Goal: Register for event/course: Register for event/course

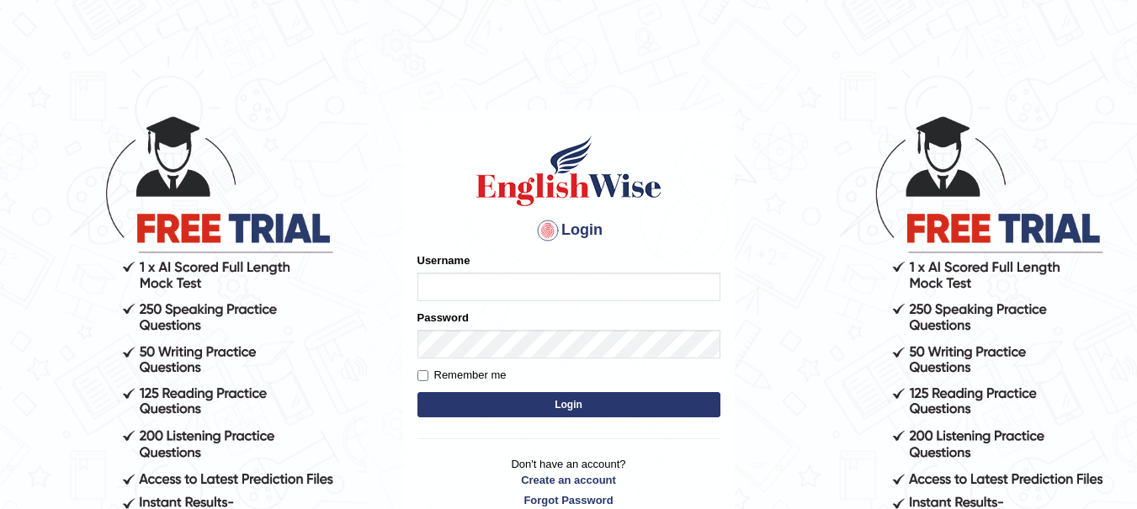
type input "yadwinder_online"
click at [576, 402] on button "Login" at bounding box center [568, 404] width 303 height 25
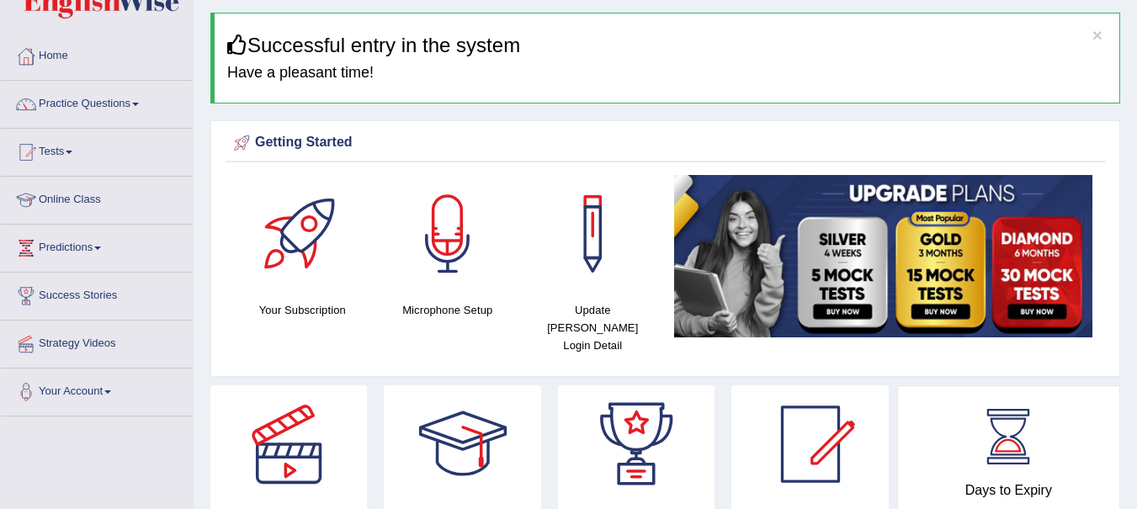
scroll to position [46, 0]
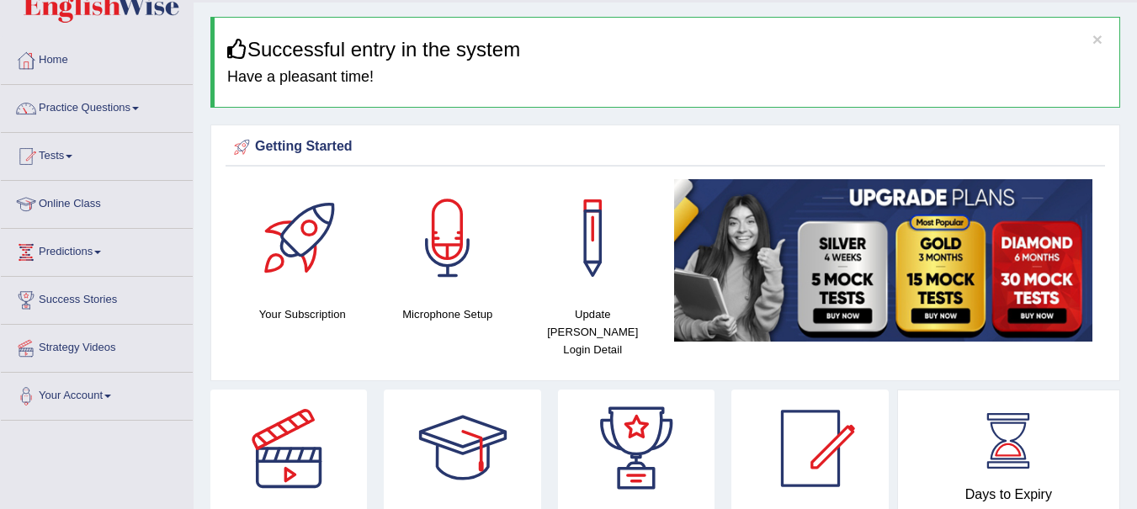
click at [56, 173] on link "Tests" at bounding box center [97, 154] width 192 height 42
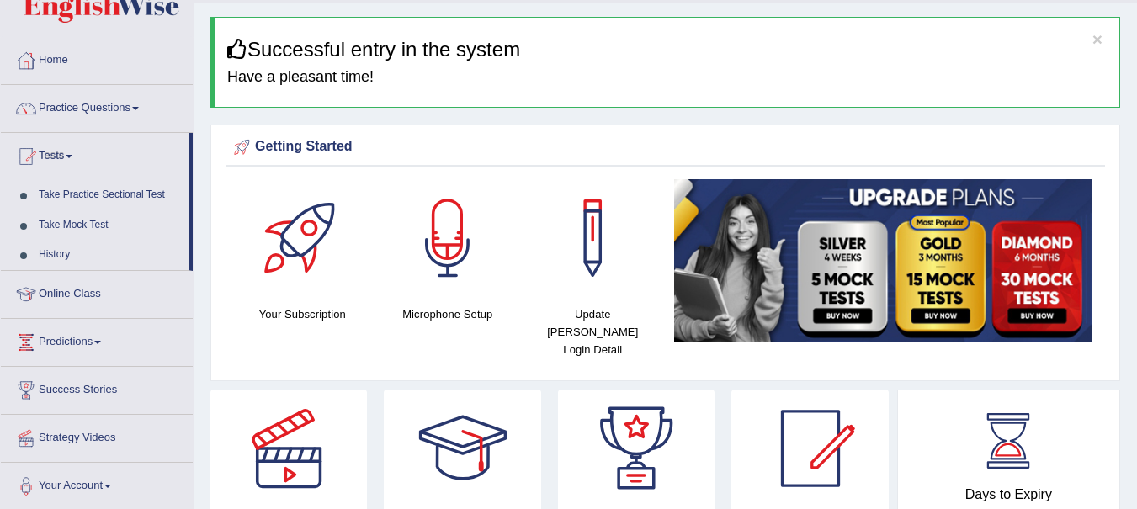
click at [69, 63] on link "Home" at bounding box center [97, 58] width 192 height 42
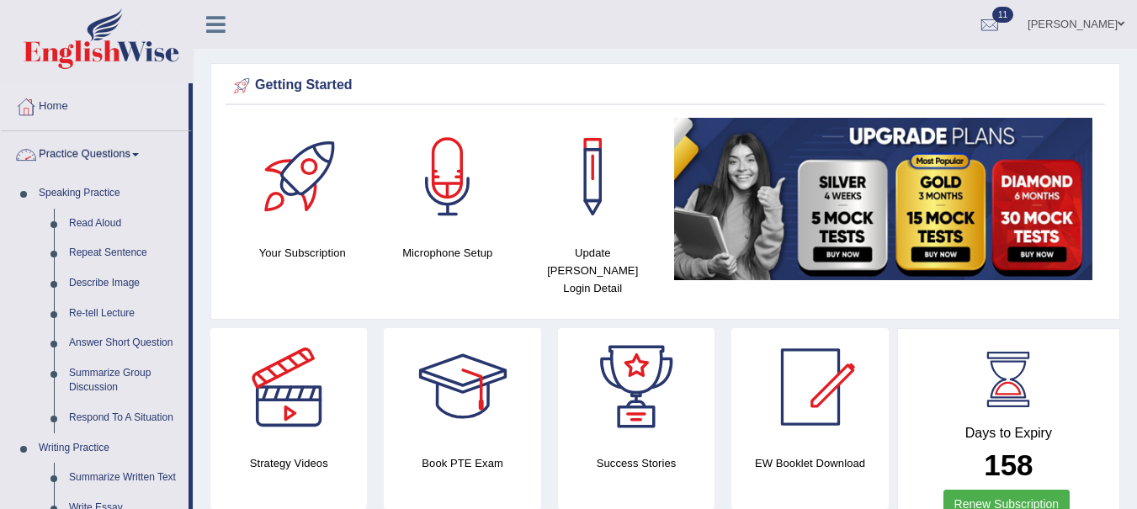
click at [94, 218] on link "Read Aloud" at bounding box center [124, 224] width 127 height 30
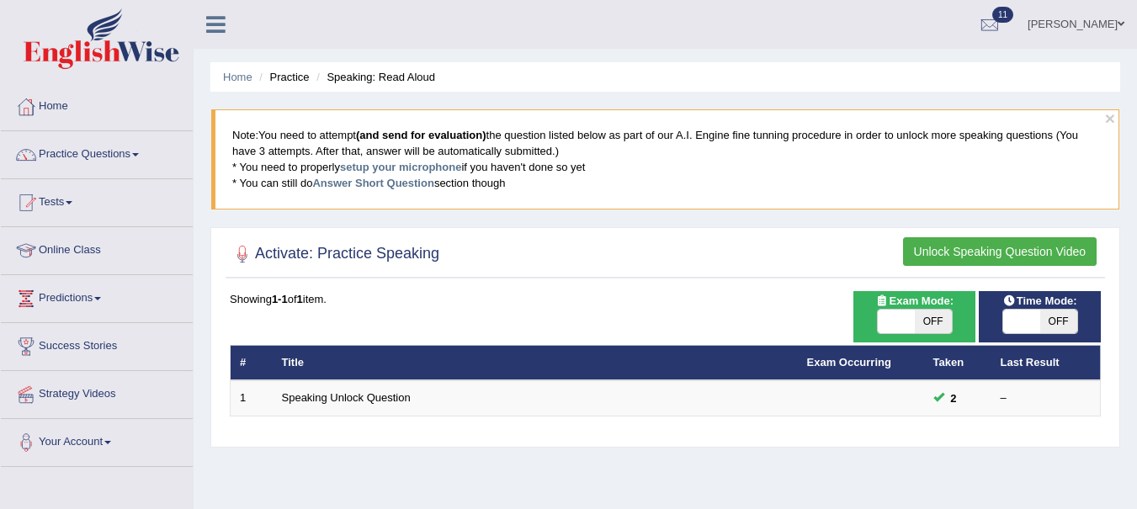
click at [939, 329] on span "OFF" at bounding box center [933, 322] width 37 height 24
checkbox input "true"
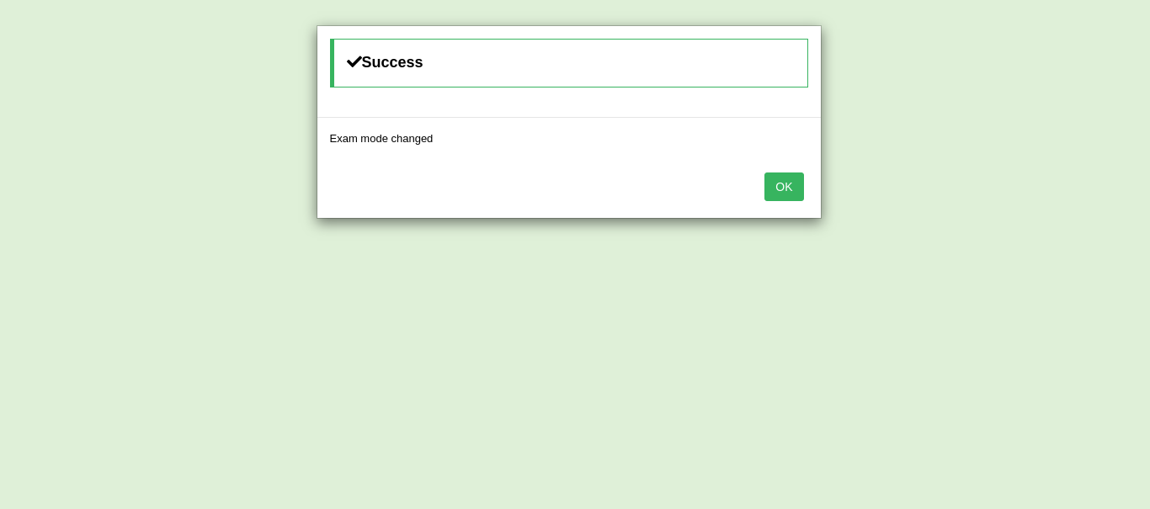
click at [787, 183] on button "OK" at bounding box center [783, 187] width 39 height 29
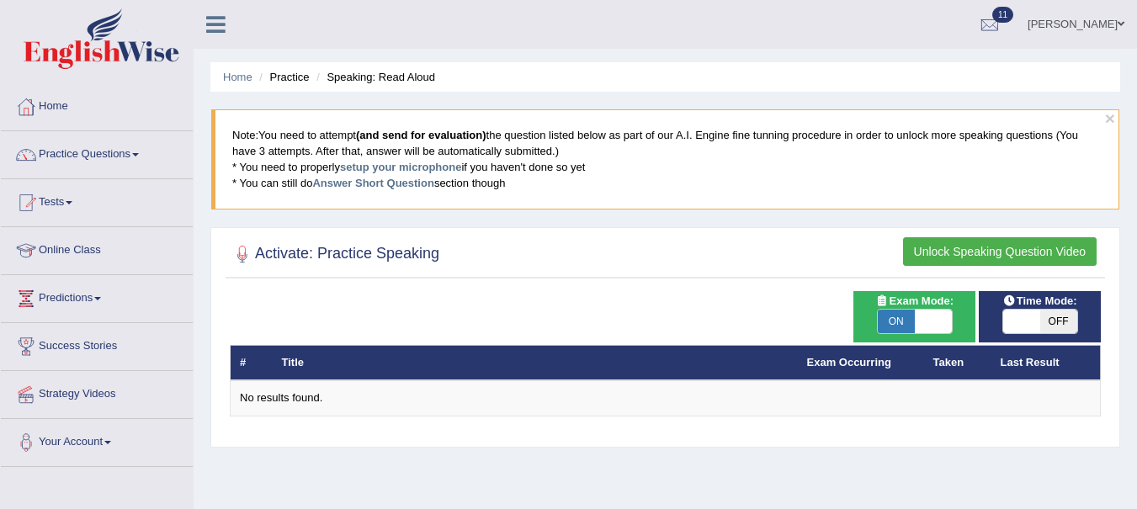
click at [1058, 332] on span "OFF" at bounding box center [1058, 322] width 37 height 24
checkbox input "true"
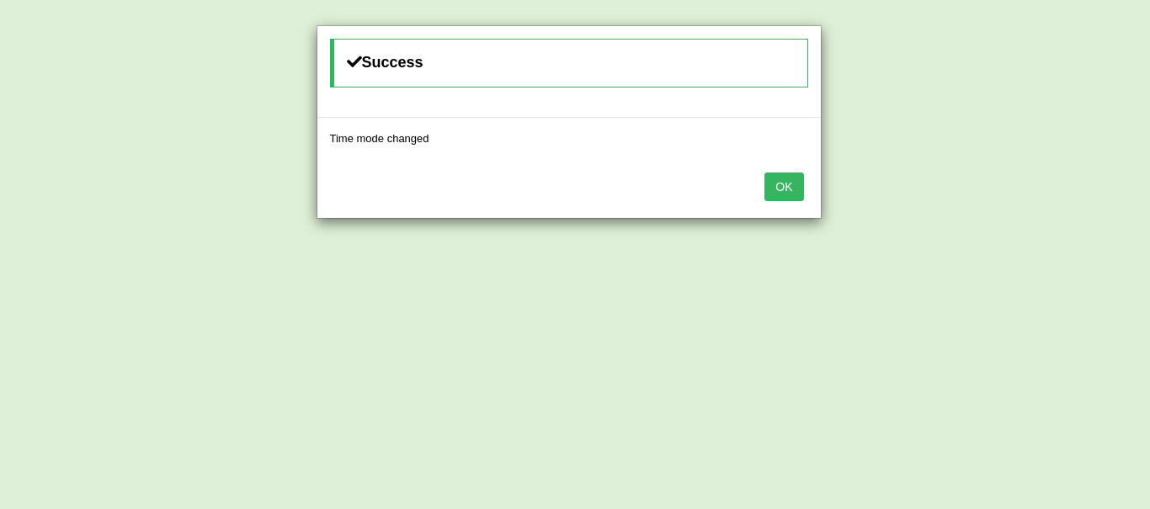
click at [786, 186] on button "OK" at bounding box center [783, 187] width 39 height 29
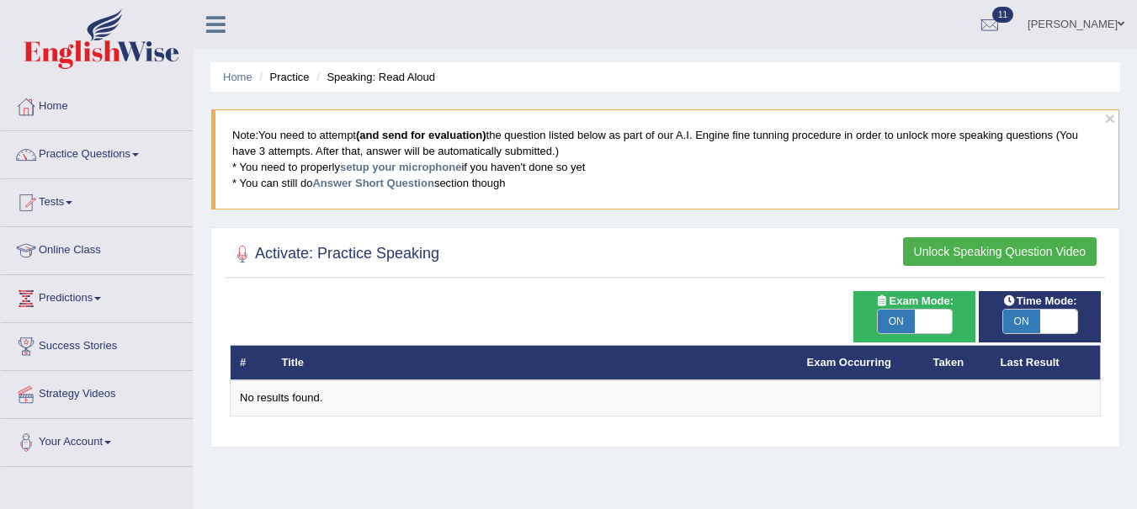
click at [98, 151] on link "Practice Questions" at bounding box center [97, 152] width 192 height 42
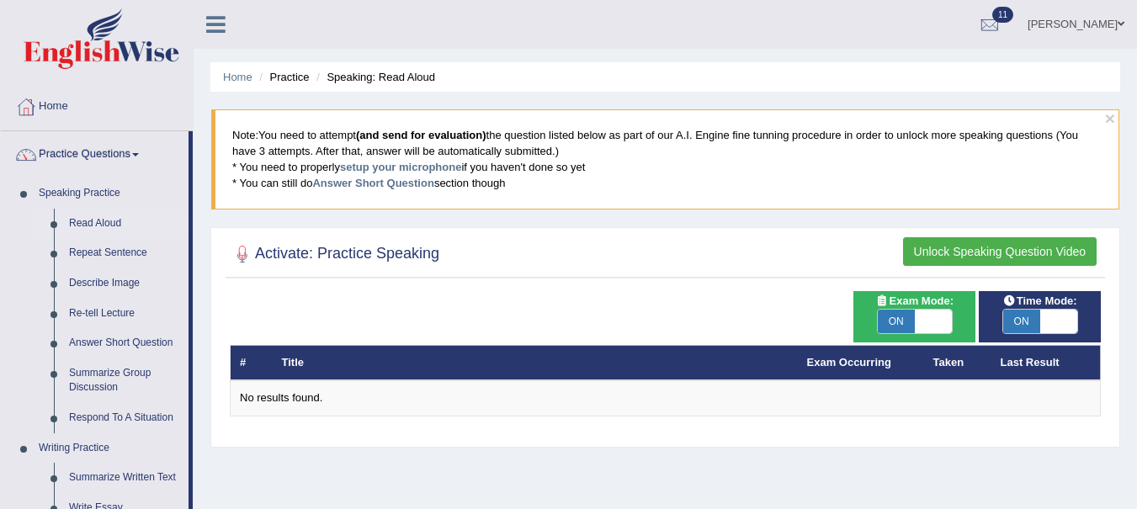
click at [96, 220] on link "Read Aloud" at bounding box center [124, 224] width 127 height 30
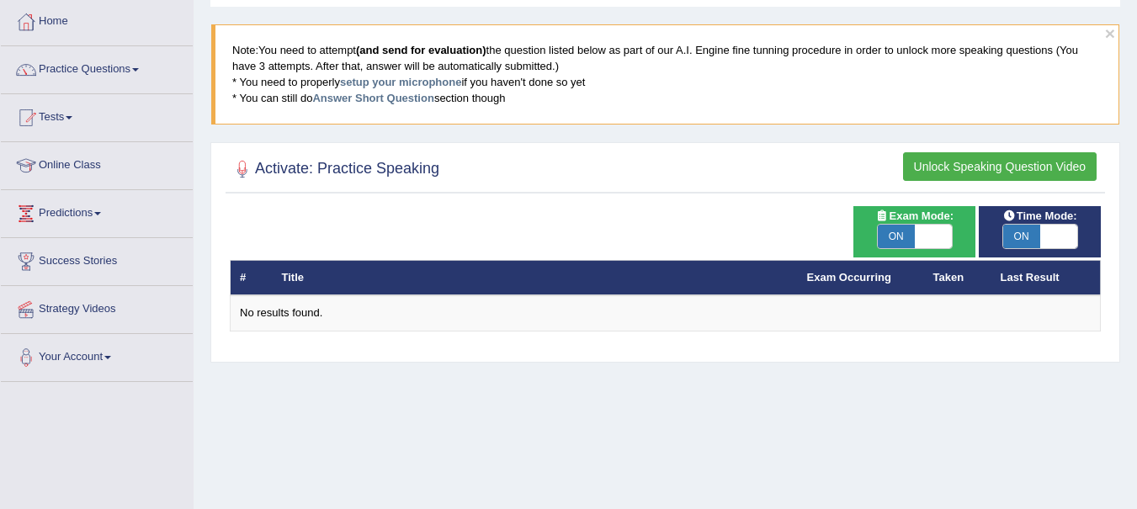
scroll to position [88, 0]
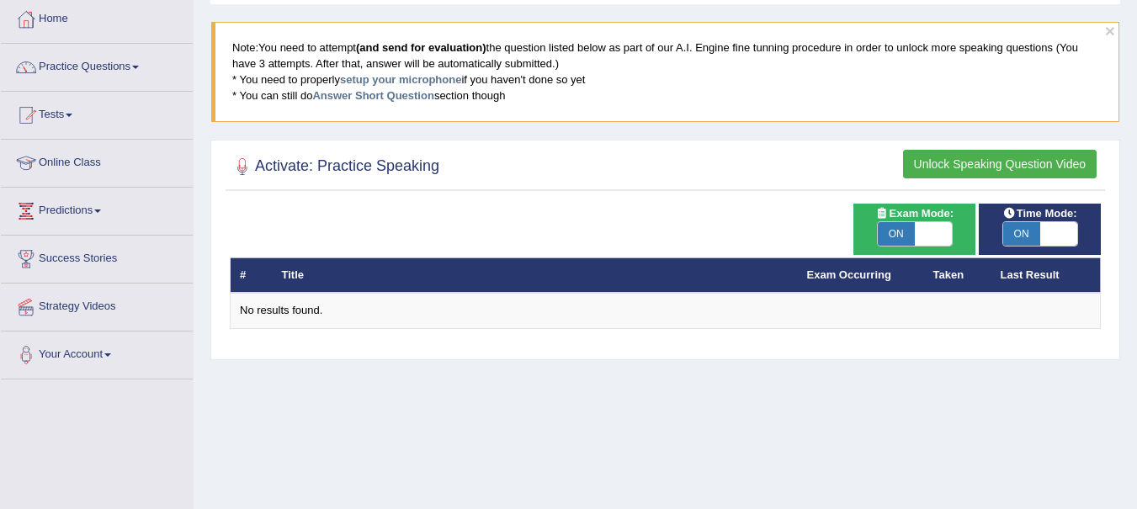
click at [1040, 169] on button "Unlock Speaking Question Video" at bounding box center [1000, 164] width 194 height 29
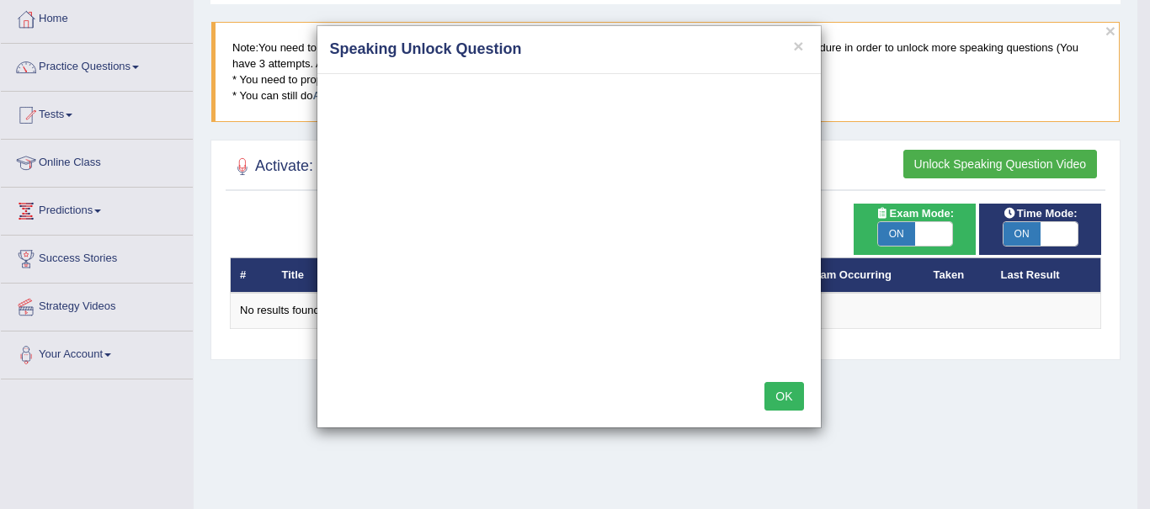
click at [789, 393] on button "OK" at bounding box center [783, 396] width 39 height 29
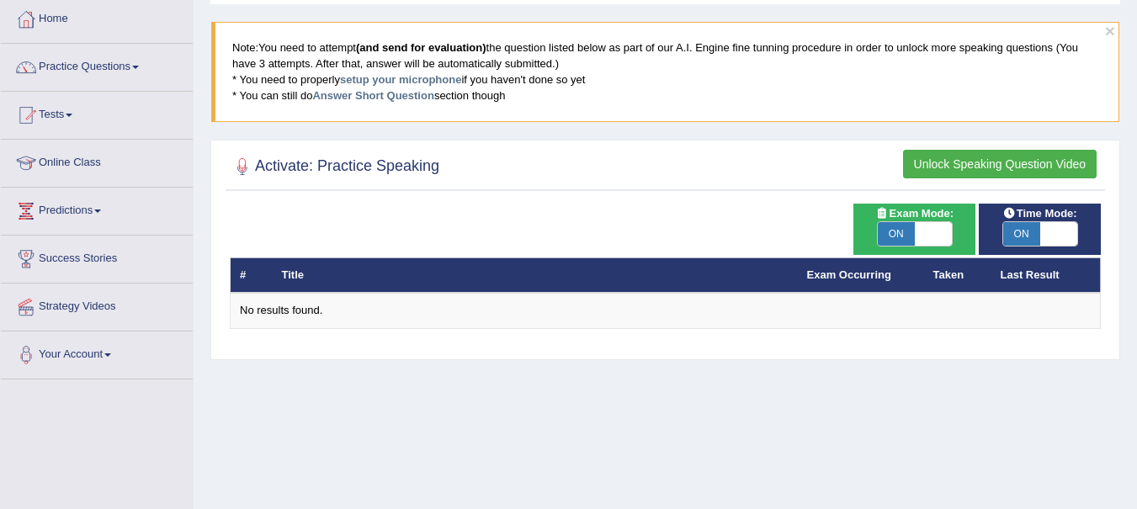
click at [940, 167] on button "Unlock Speaking Question Video" at bounding box center [1000, 164] width 194 height 29
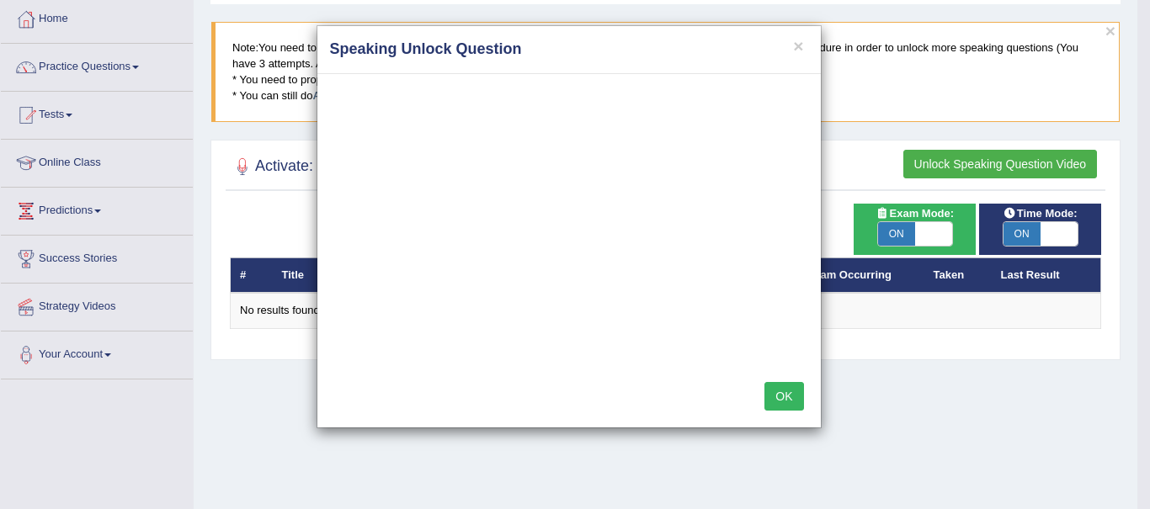
click at [786, 398] on button "OK" at bounding box center [783, 396] width 39 height 29
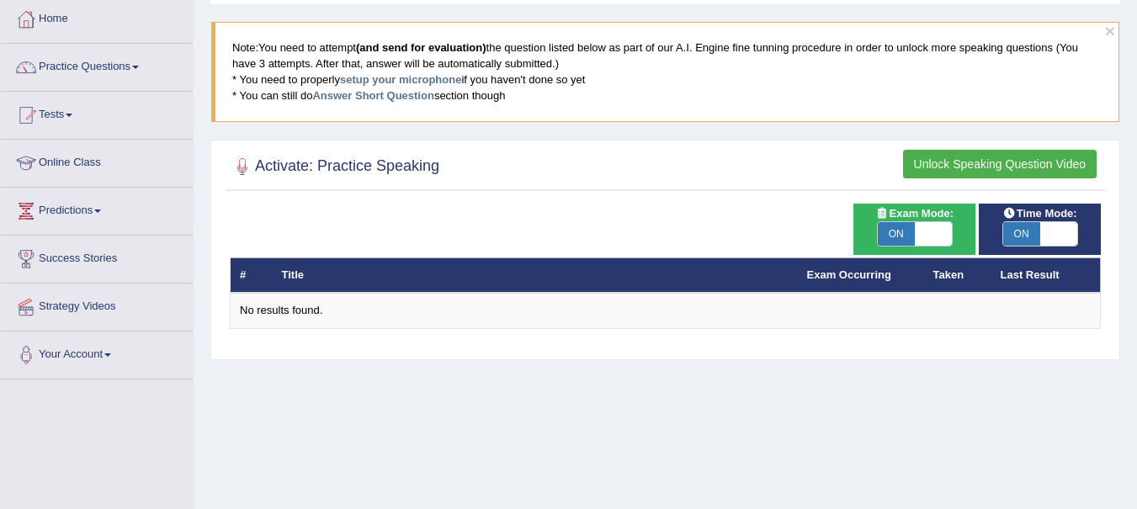
scroll to position [0, 0]
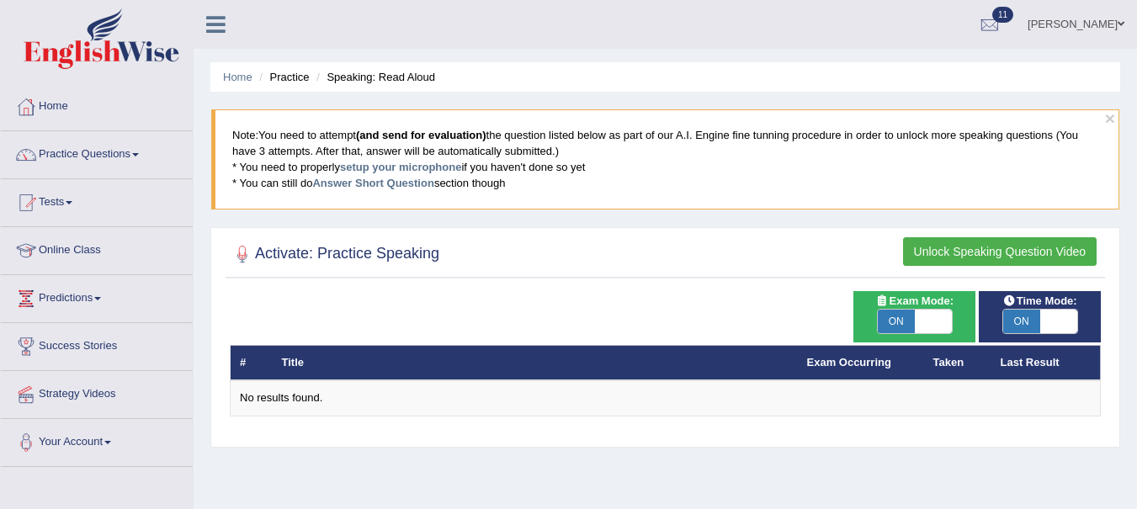
click at [111, 163] on link "Practice Questions" at bounding box center [97, 152] width 192 height 42
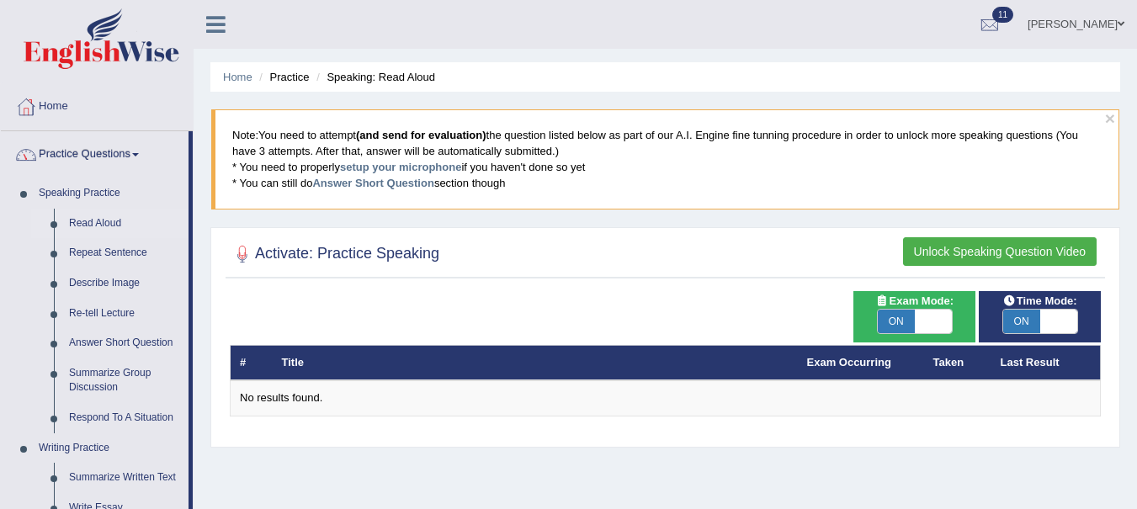
click at [123, 151] on link "Practice Questions" at bounding box center [95, 152] width 188 height 42
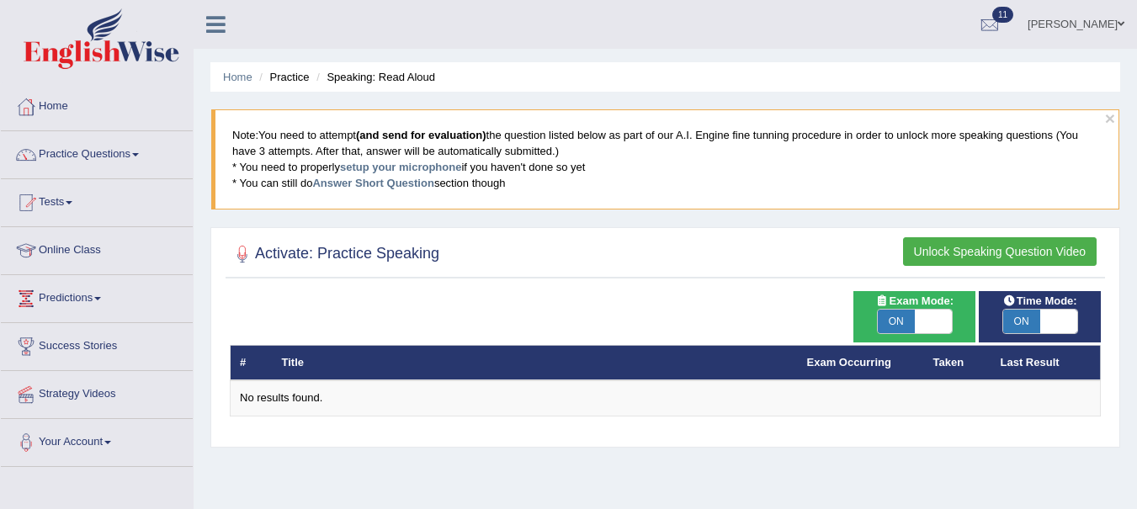
click at [107, 197] on link "Tests" at bounding box center [97, 200] width 192 height 42
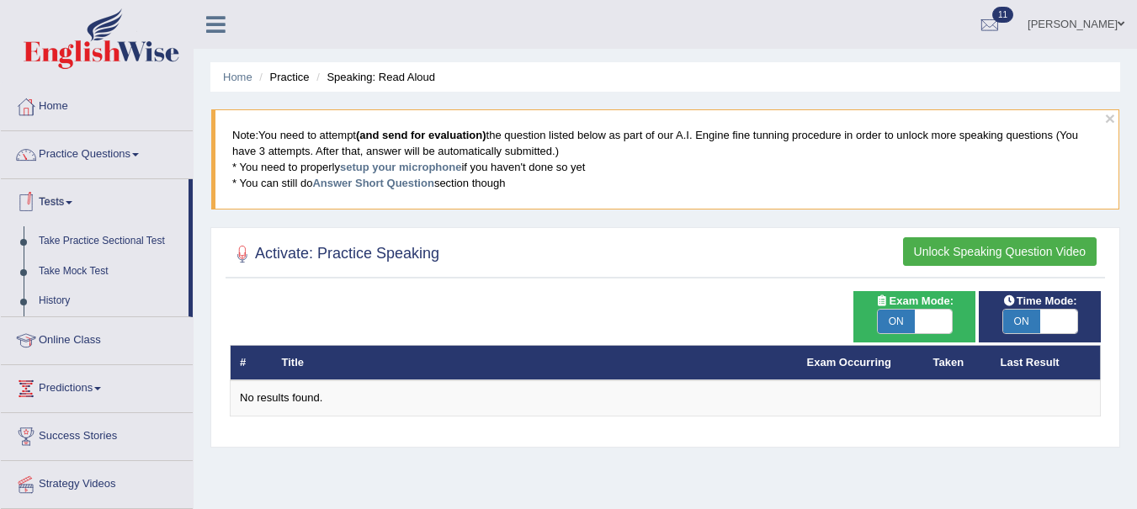
click at [89, 268] on link "Take Mock Test" at bounding box center [109, 272] width 157 height 30
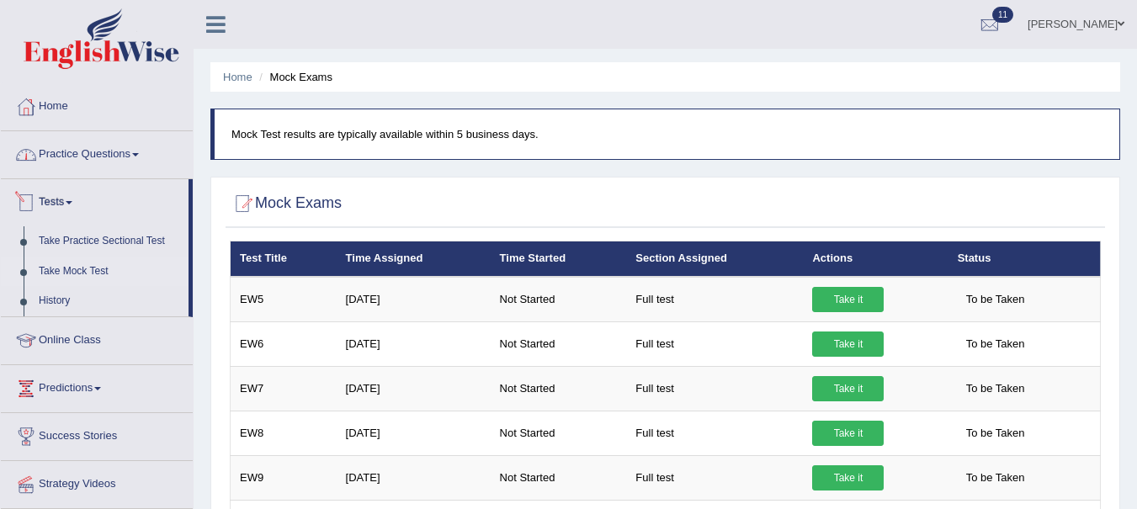
click at [129, 156] on link "Practice Questions" at bounding box center [97, 152] width 192 height 42
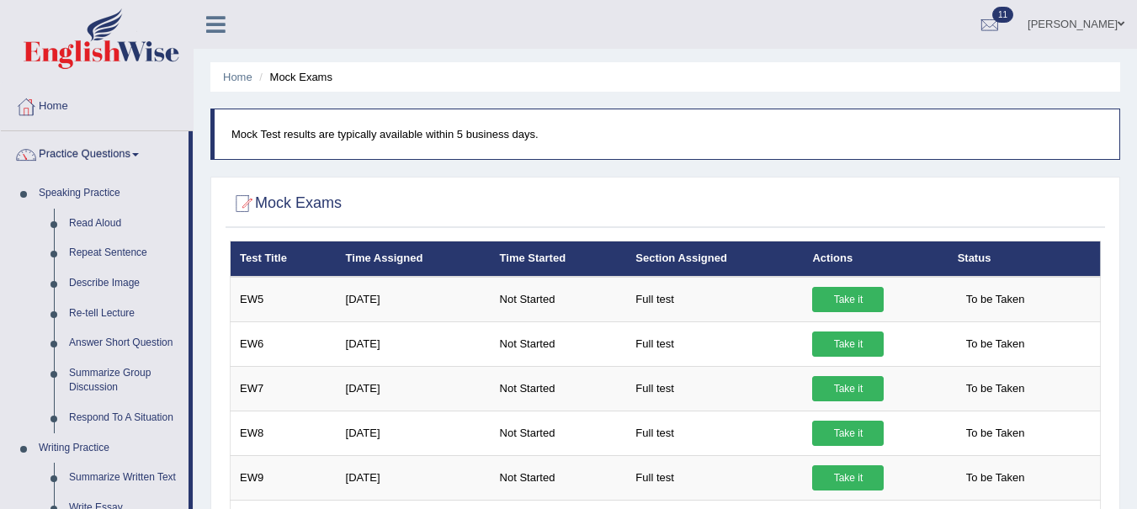
click at [118, 254] on link "Repeat Sentence" at bounding box center [124, 253] width 127 height 30
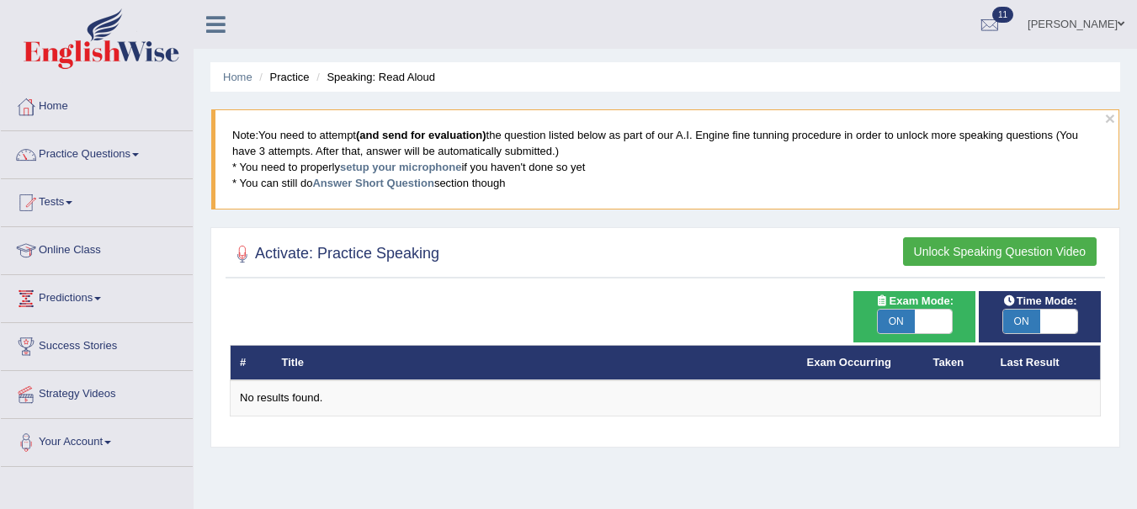
click at [942, 243] on button "Unlock Speaking Question Video" at bounding box center [1000, 251] width 194 height 29
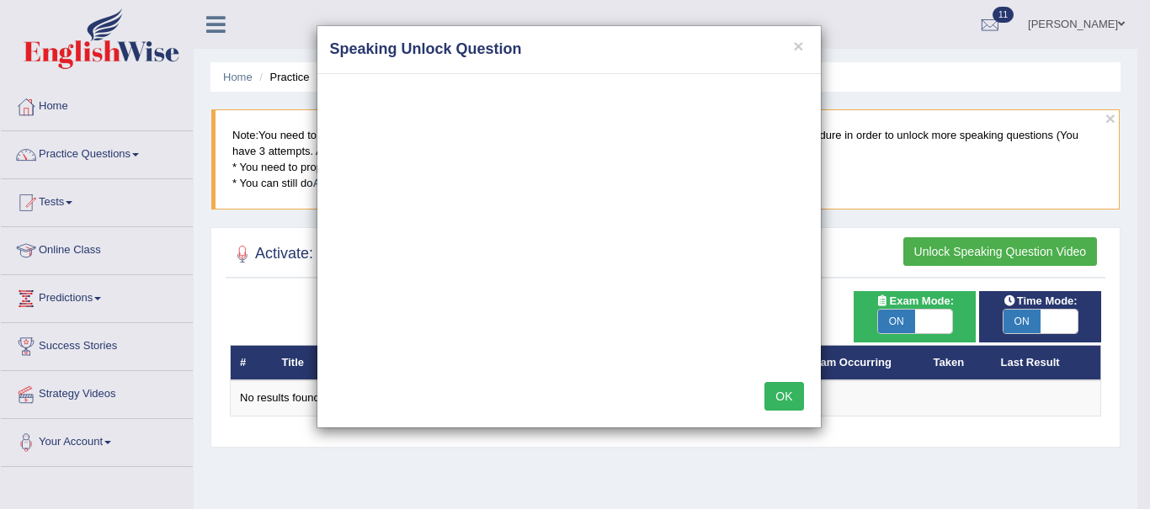
click at [784, 396] on button "OK" at bounding box center [783, 396] width 39 height 29
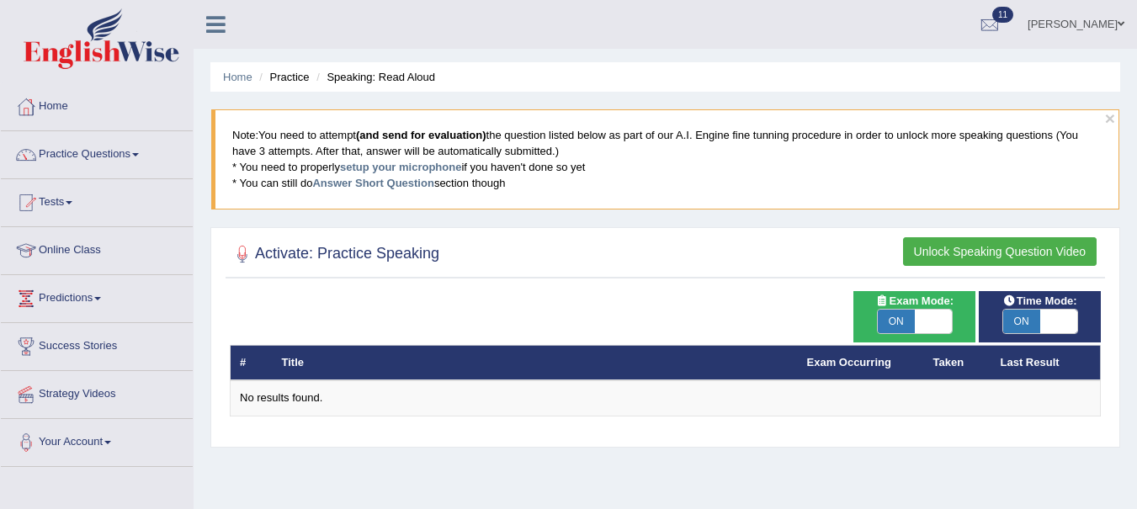
click at [275, 398] on div "No results found." at bounding box center [665, 398] width 851 height 16
click at [289, 81] on li "Practice" at bounding box center [282, 77] width 54 height 16
click at [299, 72] on li "Practice" at bounding box center [282, 77] width 54 height 16
click at [263, 82] on li "Practice" at bounding box center [282, 77] width 54 height 16
click at [295, 73] on li "Practice" at bounding box center [282, 77] width 54 height 16
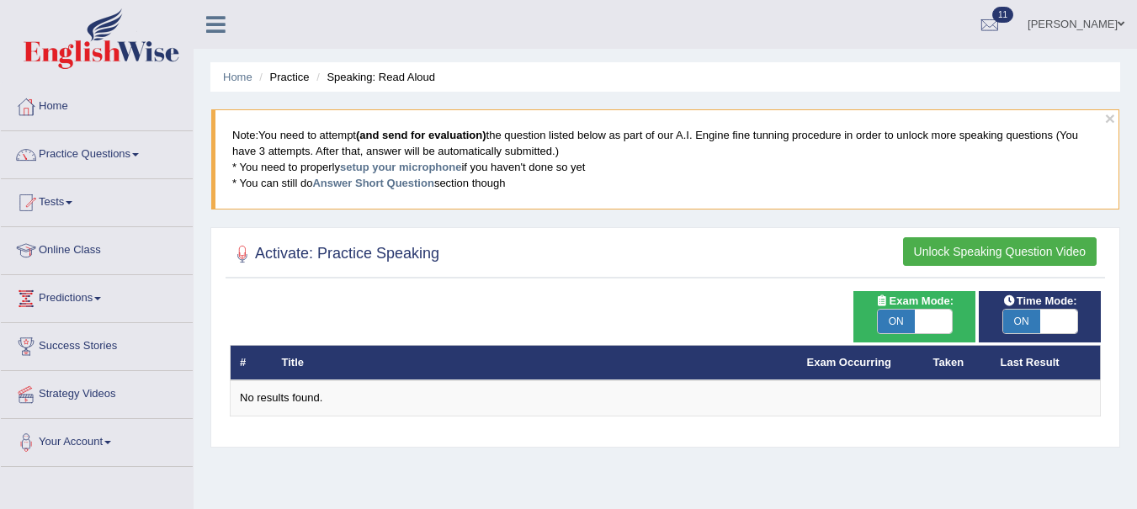
click at [235, 74] on link "Home" at bounding box center [237, 77] width 29 height 13
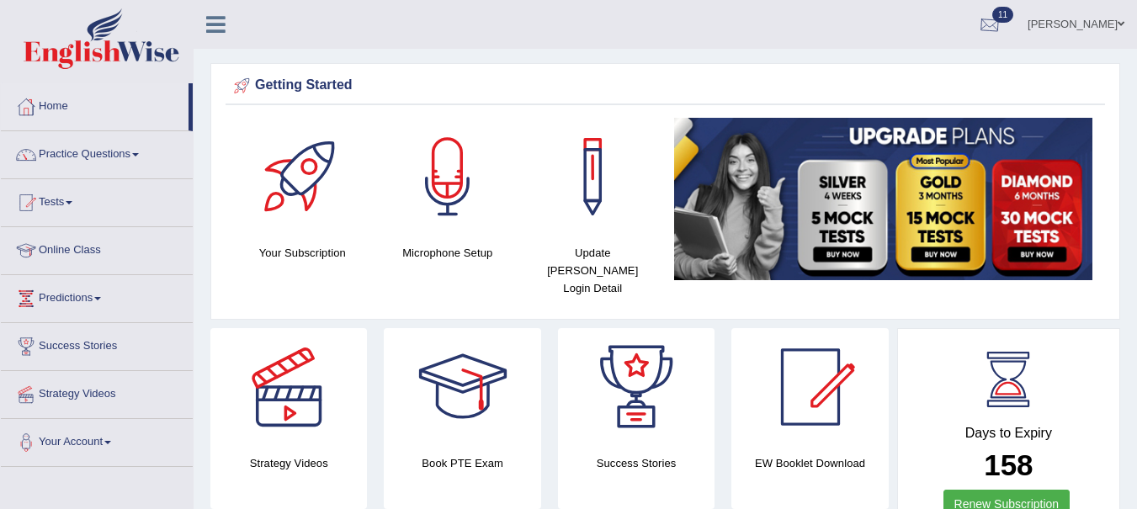
click at [1015, 24] on link "11" at bounding box center [989, 22] width 50 height 44
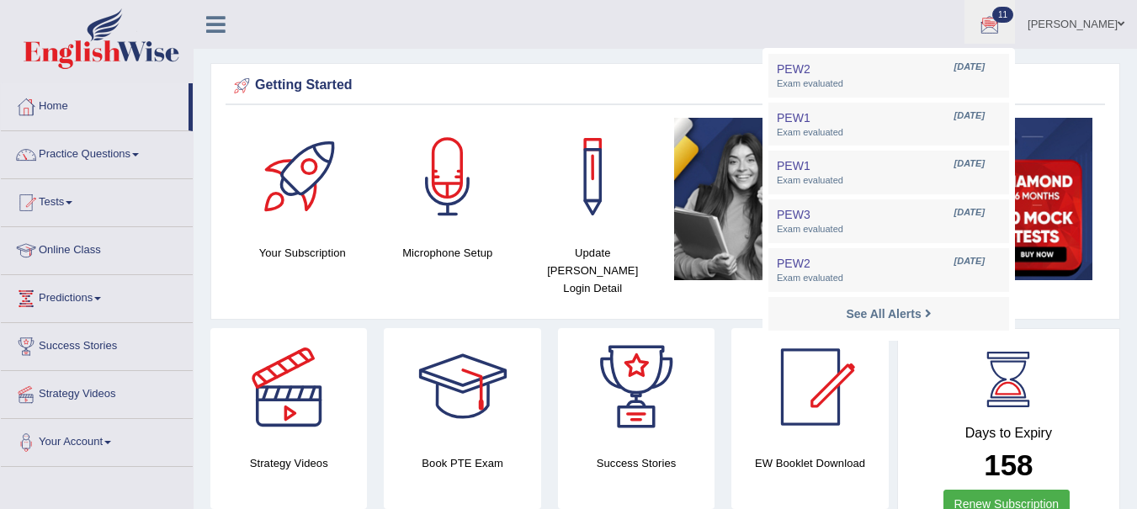
click at [1093, 24] on link "Yadwinder Kaur" at bounding box center [1076, 22] width 122 height 44
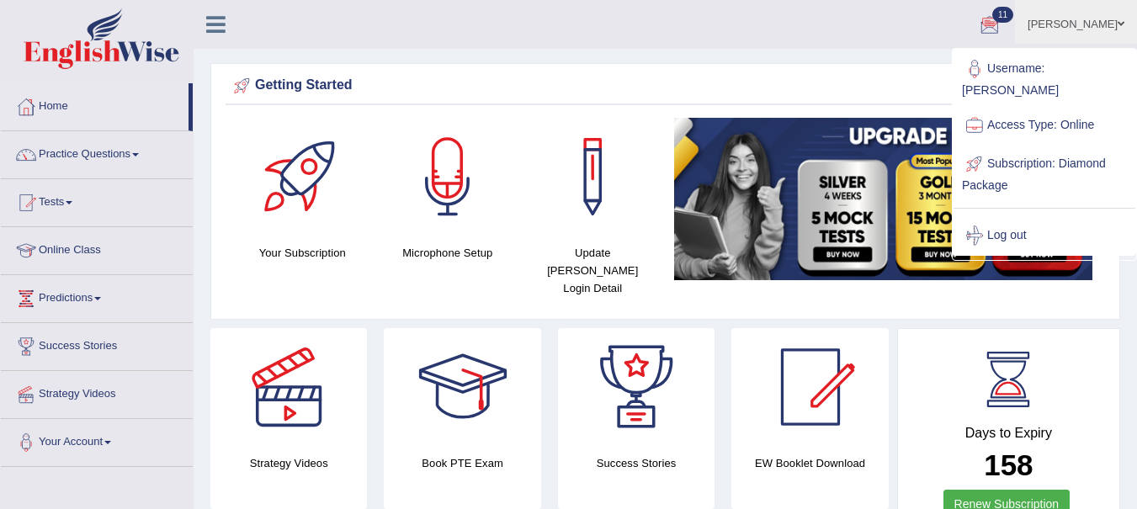
click at [1037, 231] on link "Log out" at bounding box center [1044, 235] width 182 height 39
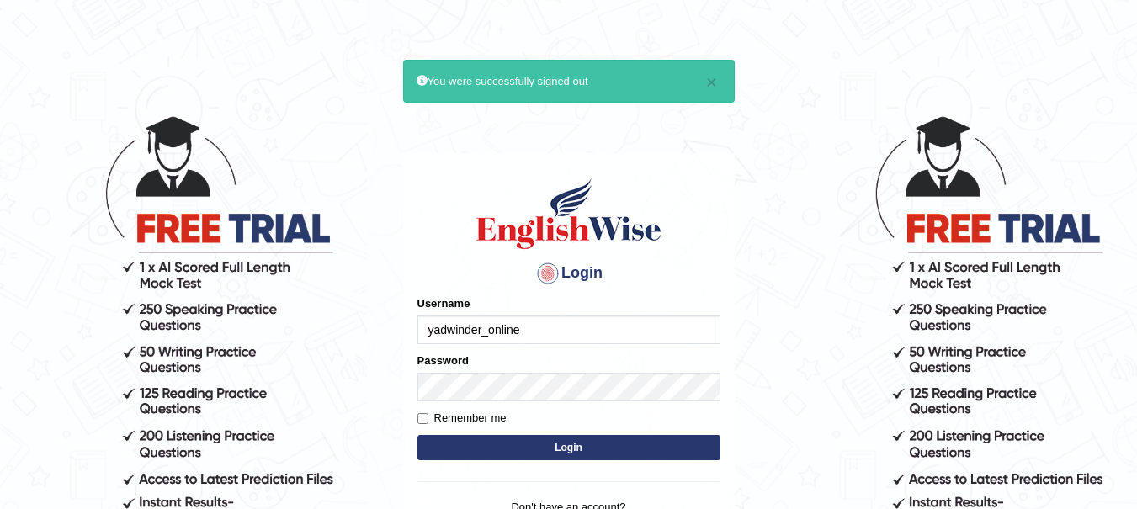
click at [554, 325] on input "yadwinder_online" at bounding box center [568, 330] width 303 height 29
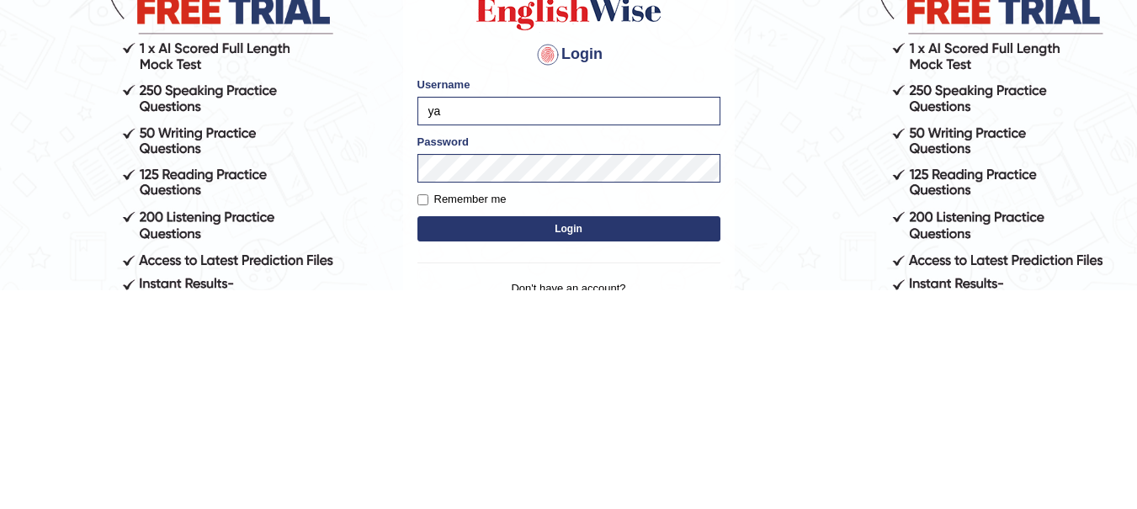
type input "y"
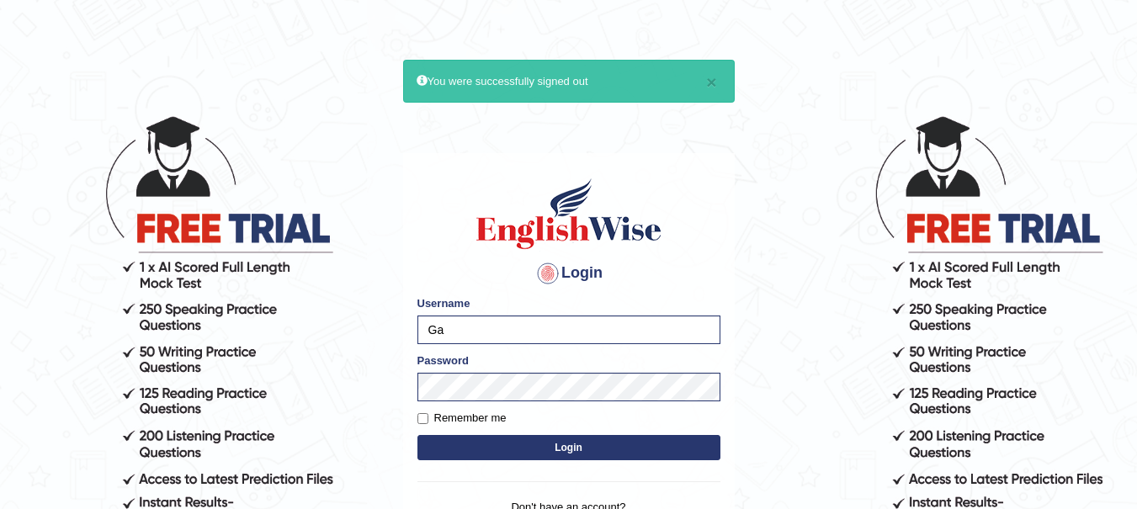
type input "Gagan_tiwana98"
click at [450, 456] on button "Login" at bounding box center [568, 447] width 303 height 25
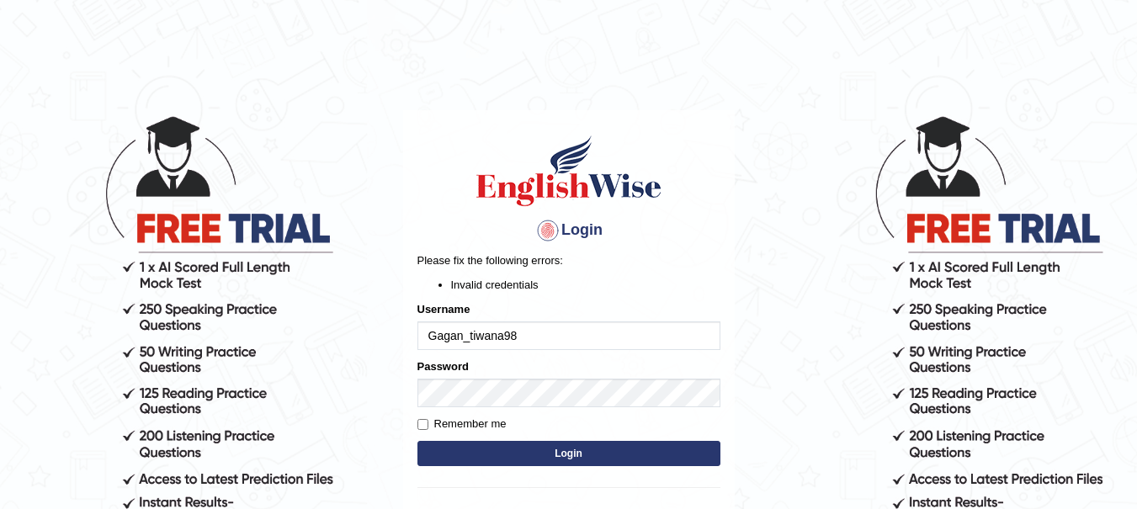
click at [494, 455] on button "Login" at bounding box center [568, 453] width 303 height 25
click at [459, 453] on button "Login" at bounding box center [568, 453] width 303 height 25
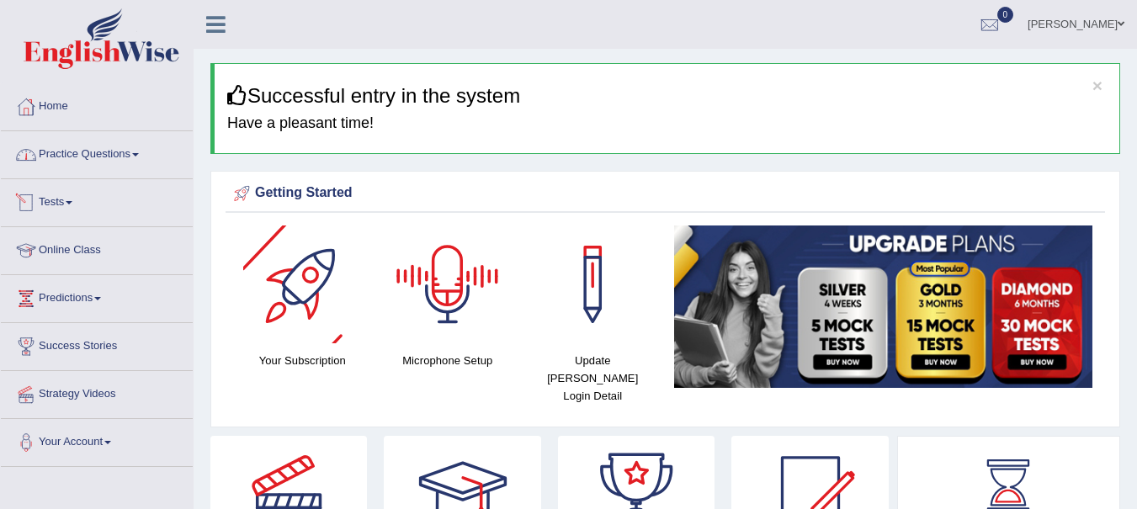
click at [89, 159] on link "Practice Questions" at bounding box center [97, 152] width 192 height 42
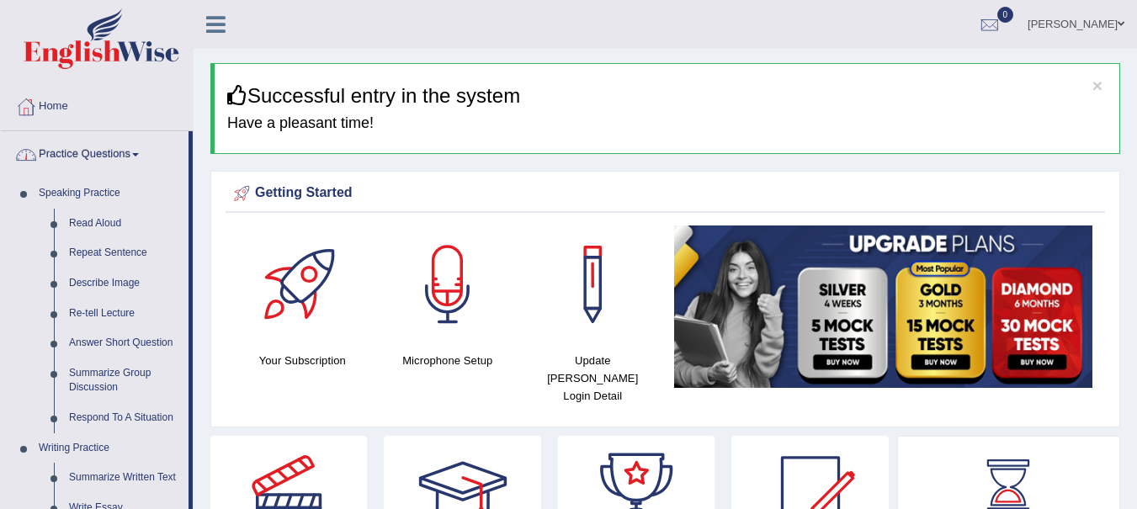
click at [98, 224] on link "Read Aloud" at bounding box center [124, 224] width 127 height 30
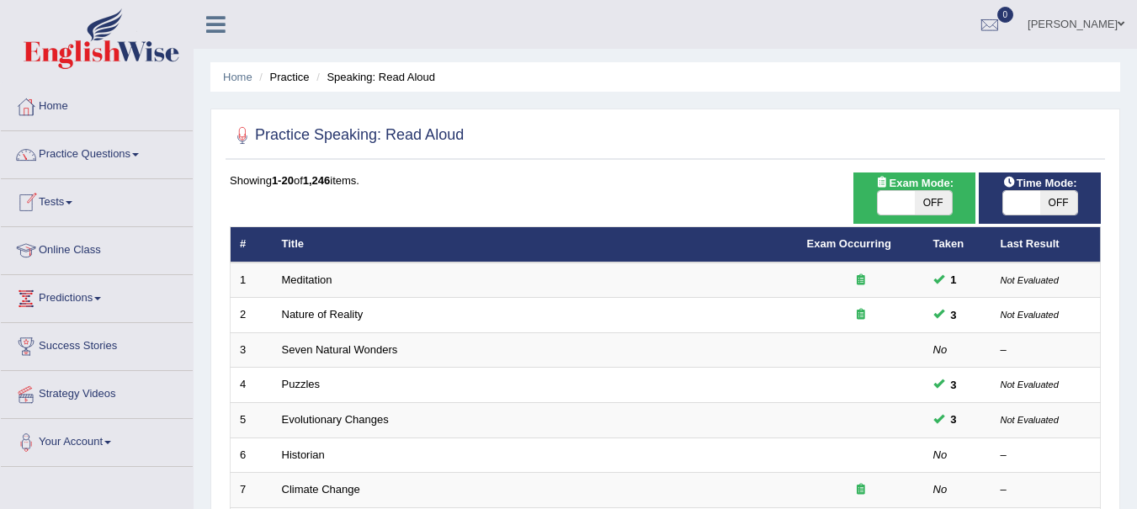
click at [929, 204] on span "OFF" at bounding box center [933, 203] width 37 height 24
checkbox input "true"
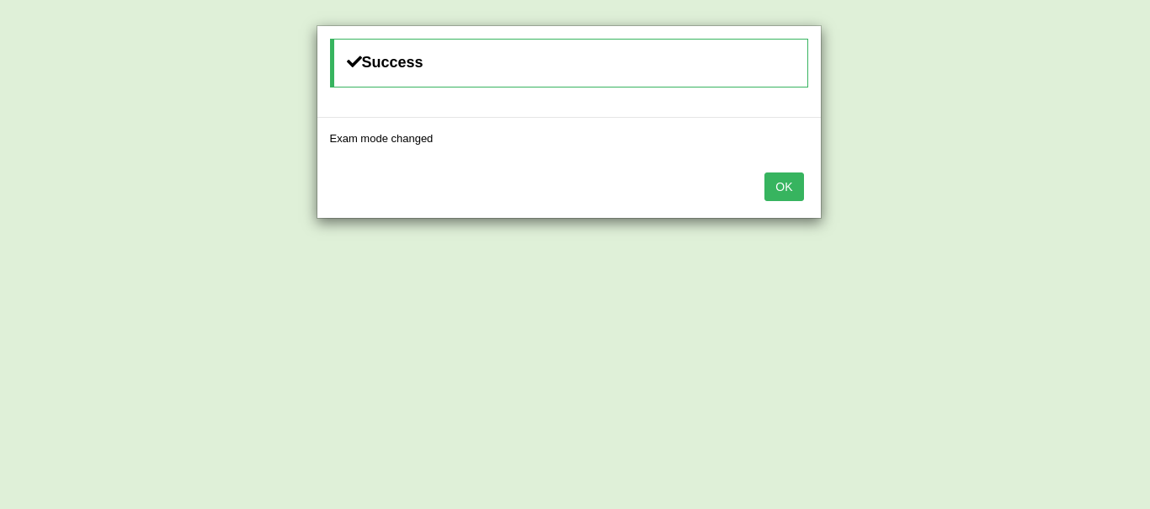
click at [798, 187] on button "OK" at bounding box center [783, 187] width 39 height 29
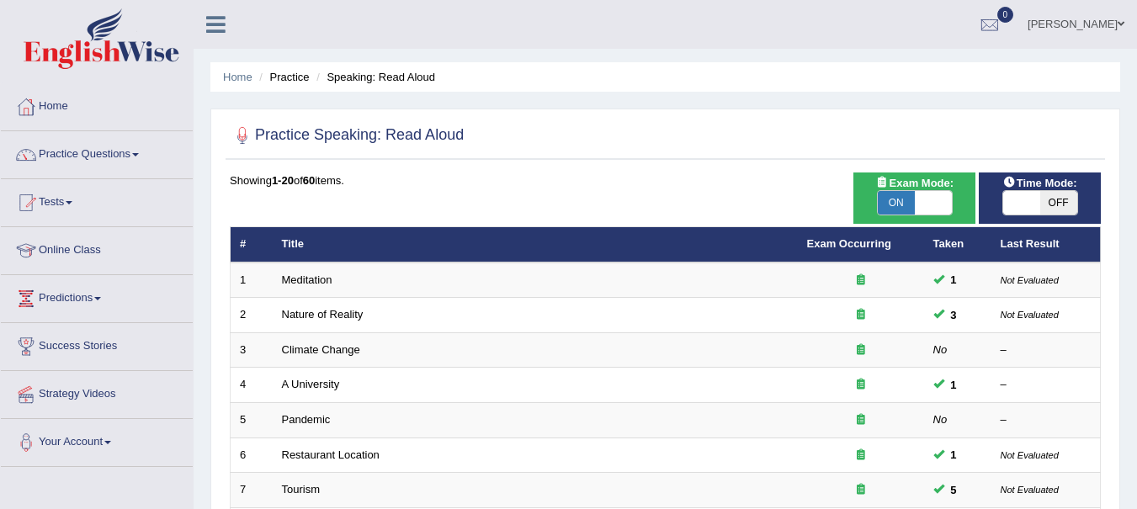
click at [1054, 194] on span "OFF" at bounding box center [1058, 203] width 37 height 24
checkbox input "true"
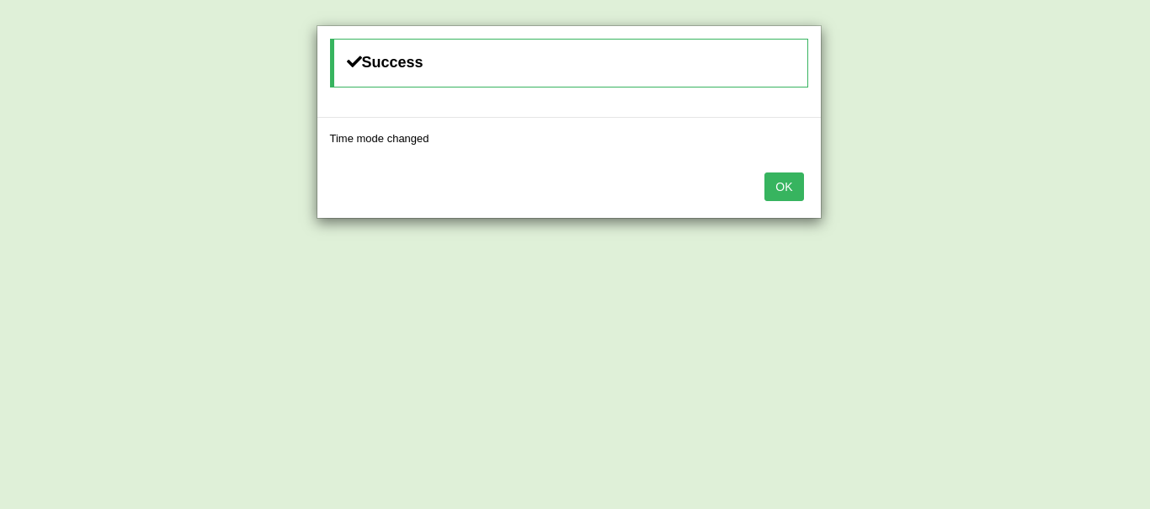
click at [784, 189] on button "OK" at bounding box center [783, 187] width 39 height 29
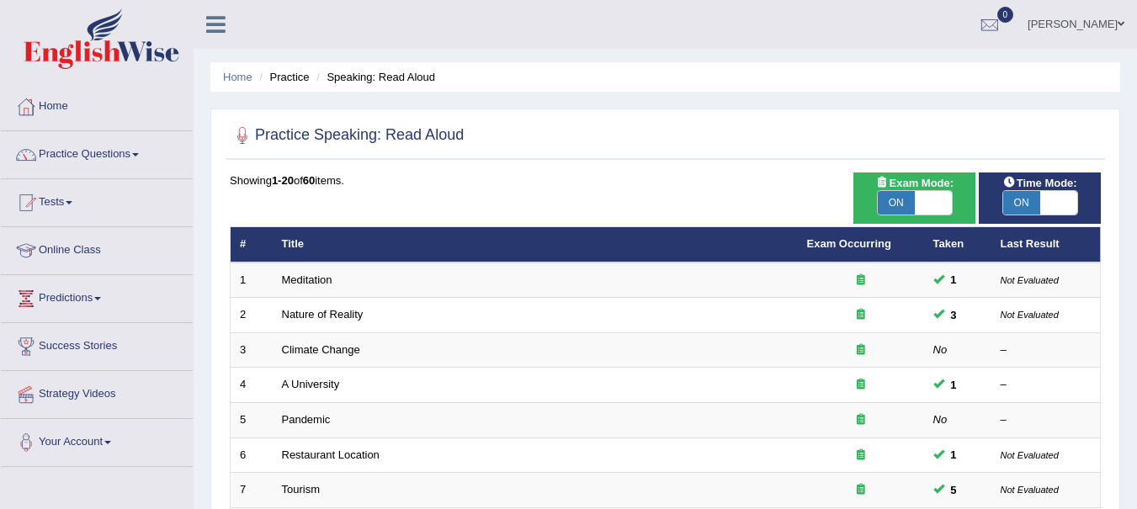
click at [321, 346] on link "Climate Change" at bounding box center [321, 349] width 78 height 13
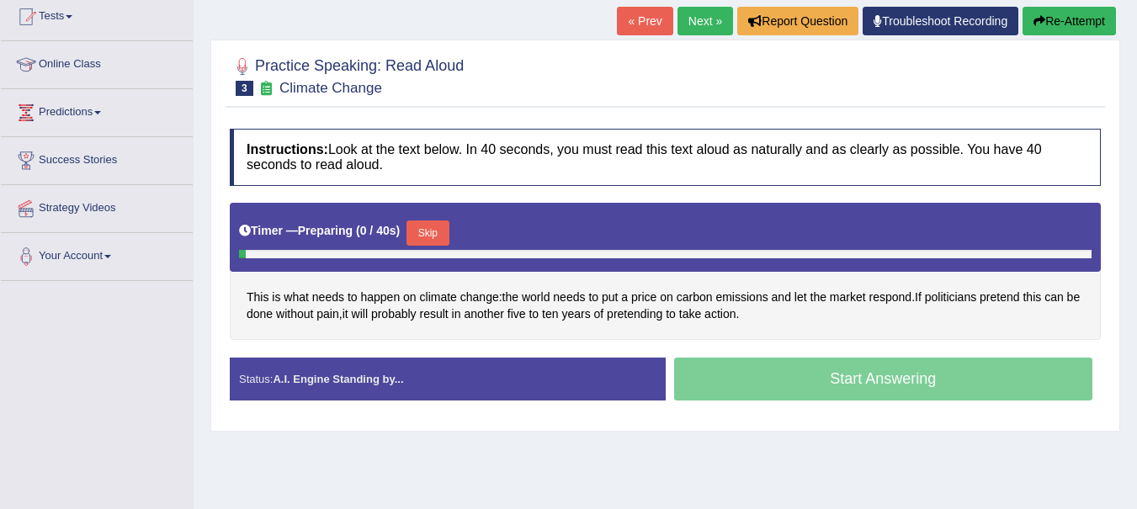
scroll to position [190, 0]
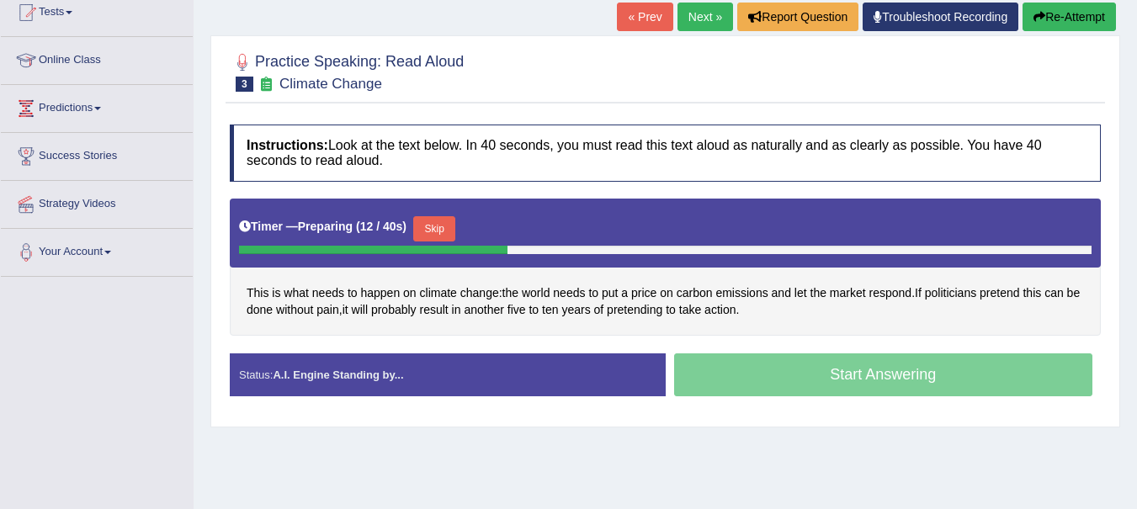
click at [440, 223] on button "Skip" at bounding box center [434, 228] width 42 height 25
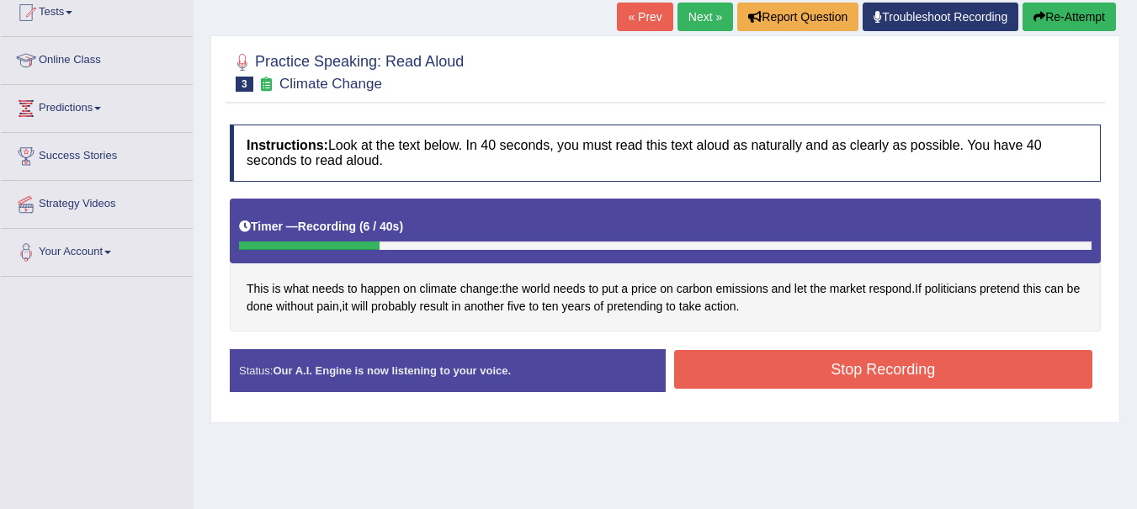
click at [998, 380] on button "Stop Recording" at bounding box center [883, 369] width 419 height 39
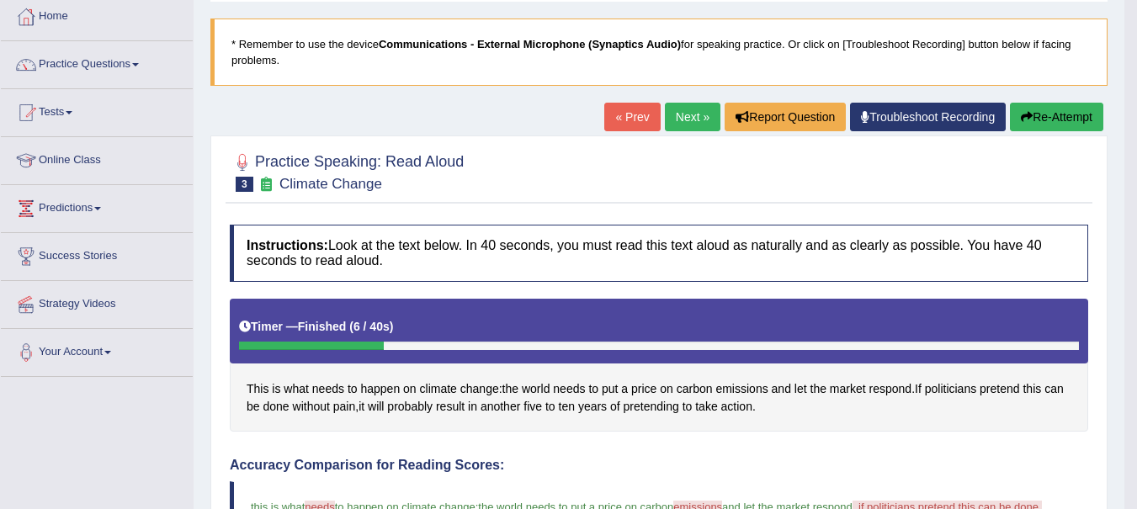
scroll to position [82, 0]
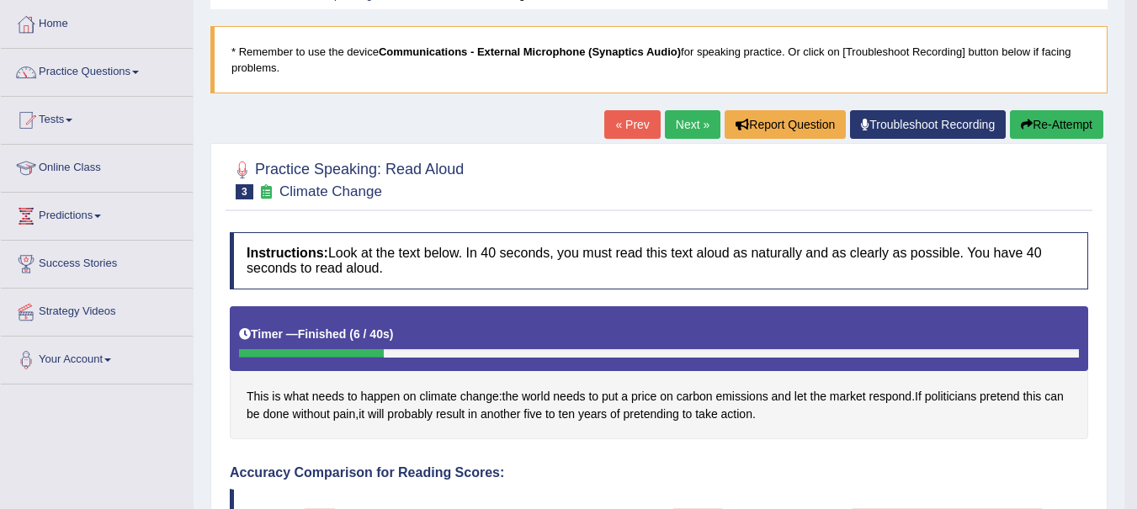
click at [72, 120] on span at bounding box center [69, 120] width 7 height 3
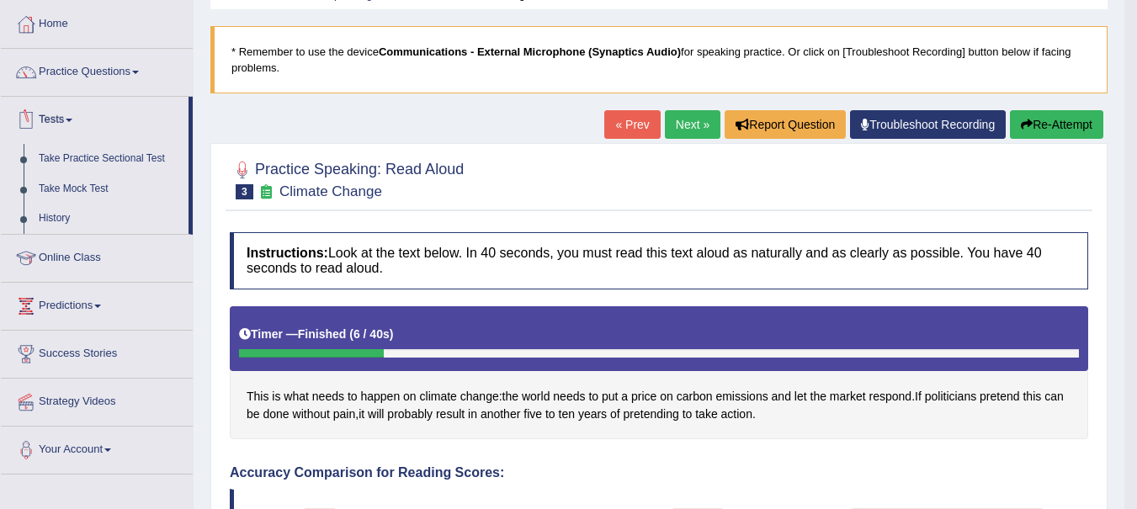
click at [82, 184] on link "Take Mock Test" at bounding box center [109, 189] width 157 height 30
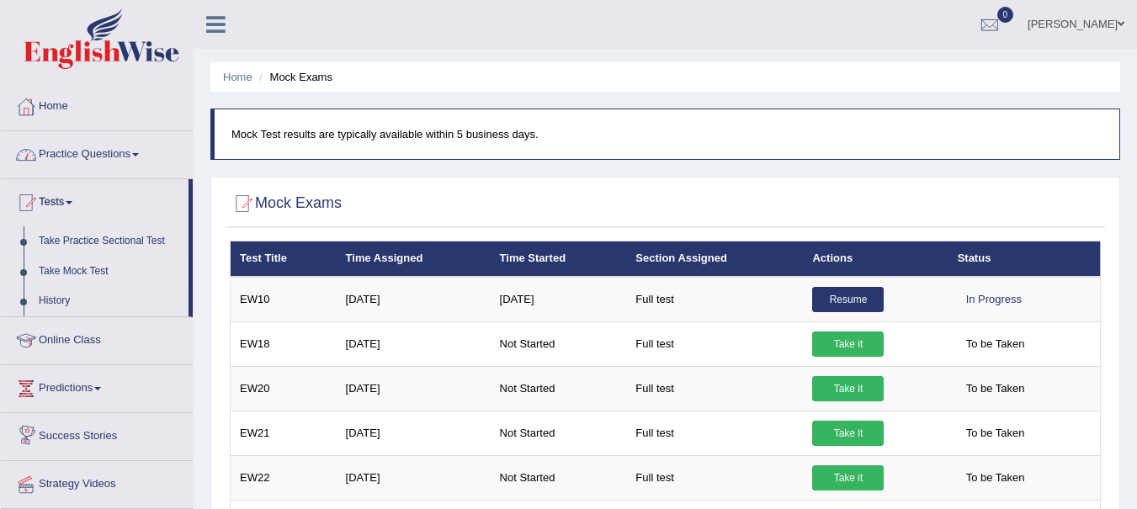
click at [236, 76] on link "Home" at bounding box center [237, 77] width 29 height 13
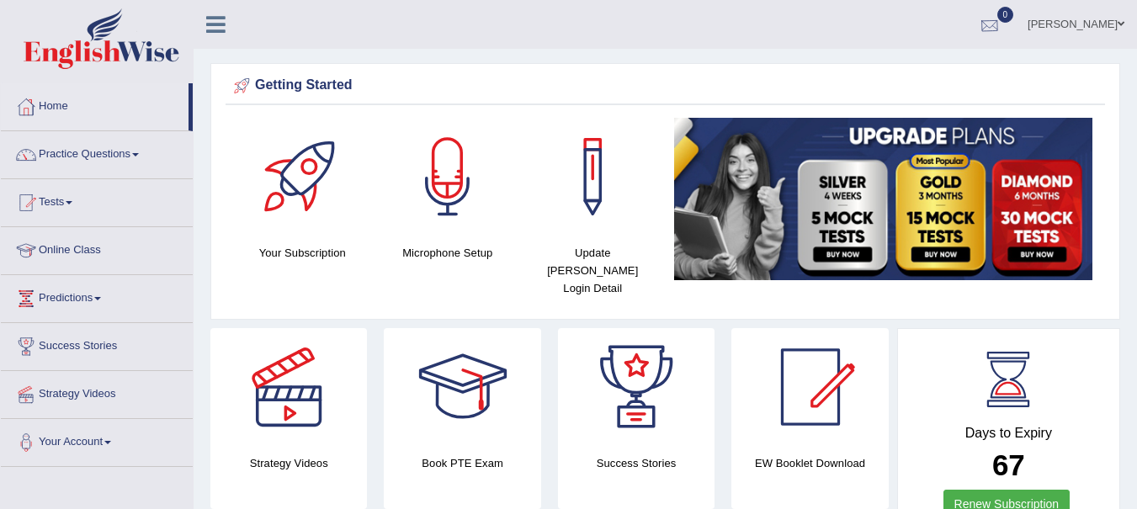
click at [1086, 26] on link "[PERSON_NAME]" at bounding box center [1076, 22] width 122 height 44
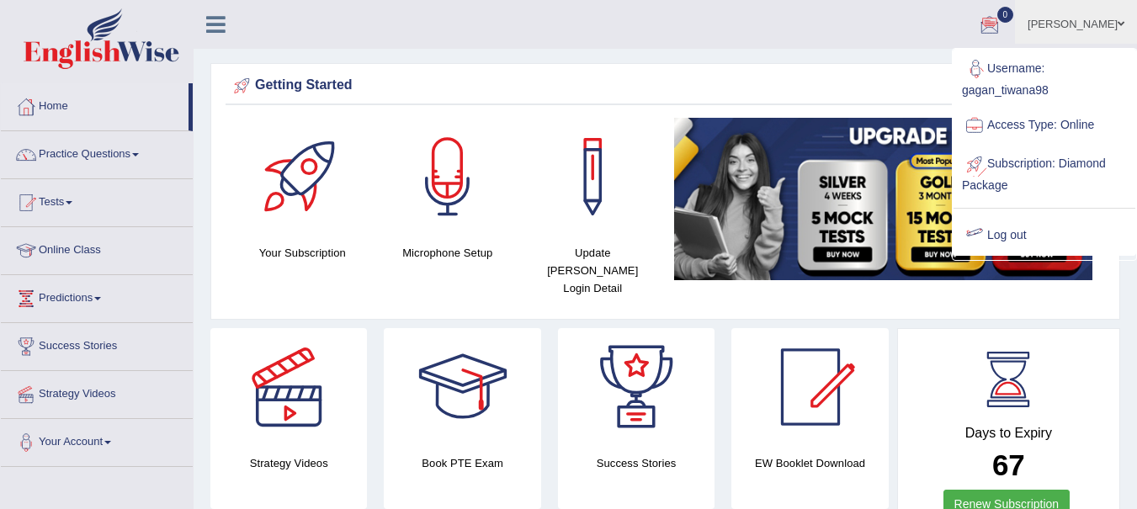
click at [1014, 243] on link "Log out" at bounding box center [1044, 235] width 182 height 39
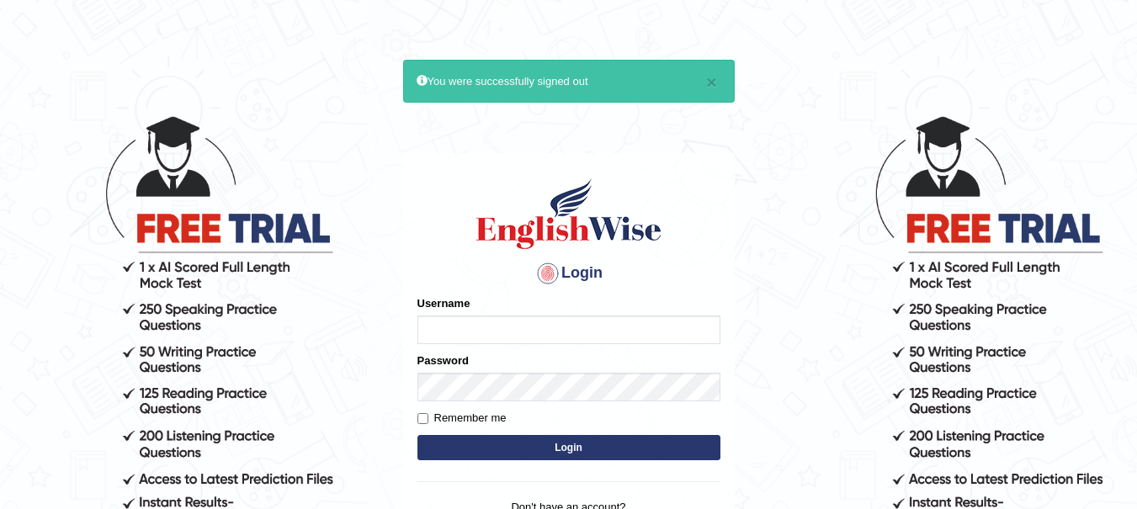
type input "yadwinder_online"
click at [610, 445] on button "Login" at bounding box center [568, 447] width 303 height 25
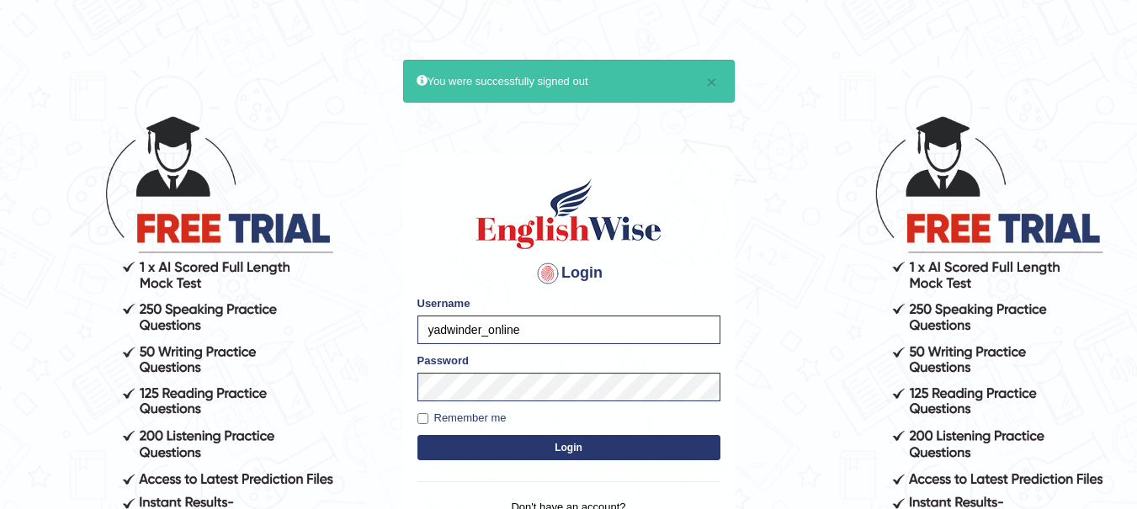
click at [610, 445] on button "Login" at bounding box center [568, 447] width 303 height 25
click at [538, 453] on button "Login" at bounding box center [568, 447] width 303 height 25
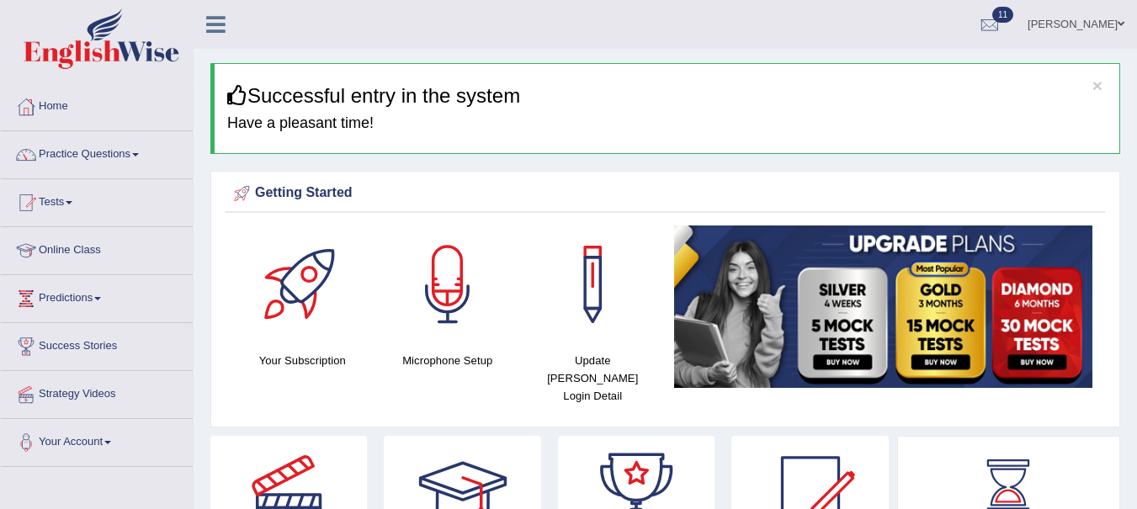
click at [1111, 28] on link "[PERSON_NAME]" at bounding box center [1076, 22] width 122 height 44
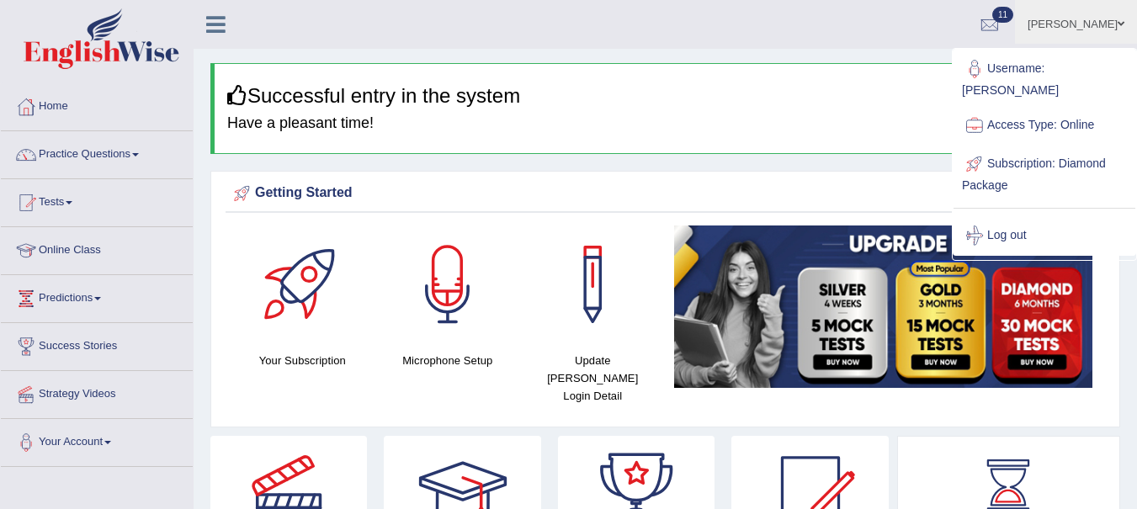
click at [756, 173] on div "Getting Started Your Subscription Microphone Setup Update Pearson Login Detail ×" at bounding box center [665, 299] width 910 height 257
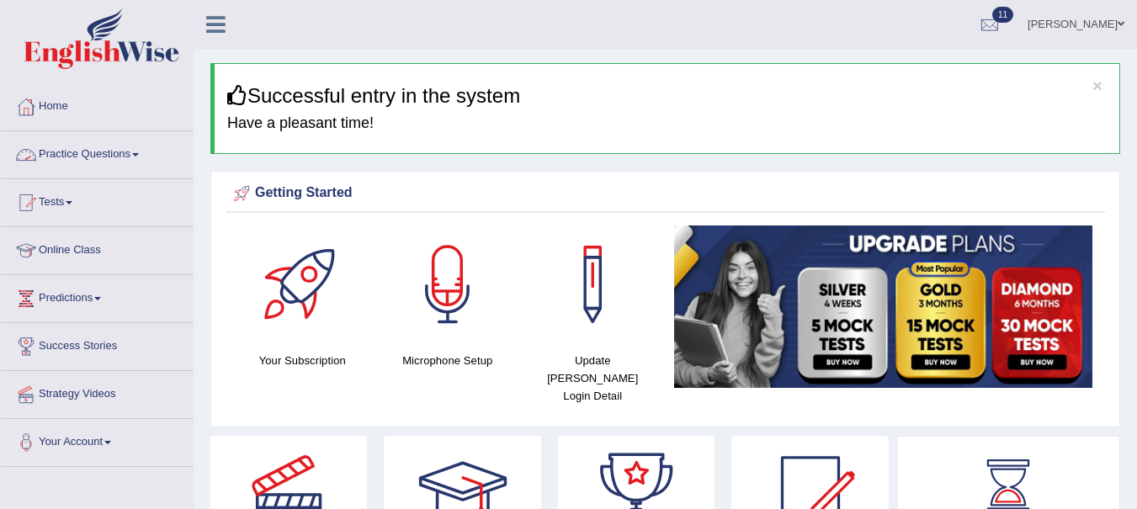
click at [124, 157] on link "Practice Questions" at bounding box center [97, 152] width 192 height 42
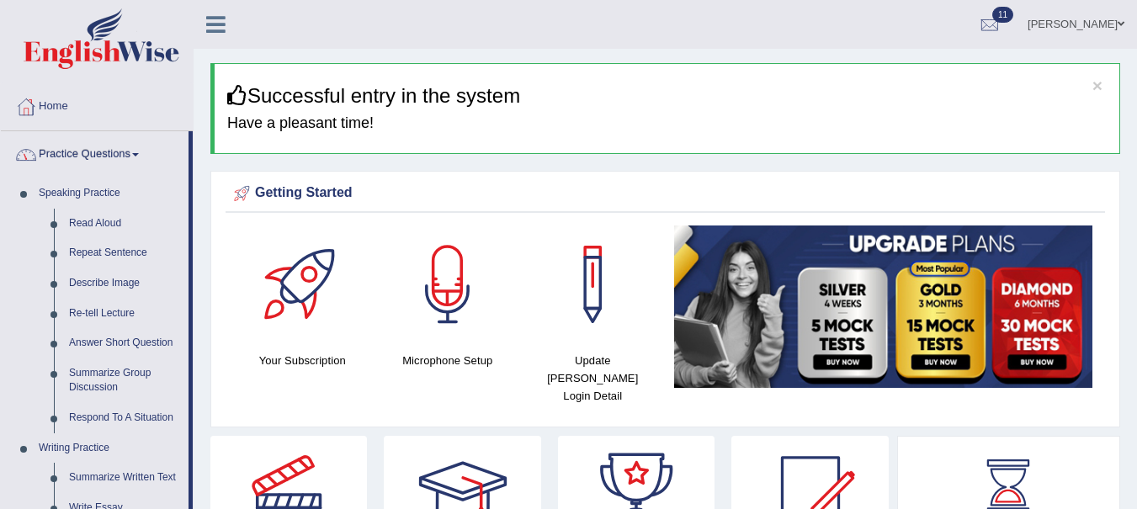
click at [96, 221] on link "Read Aloud" at bounding box center [124, 224] width 127 height 30
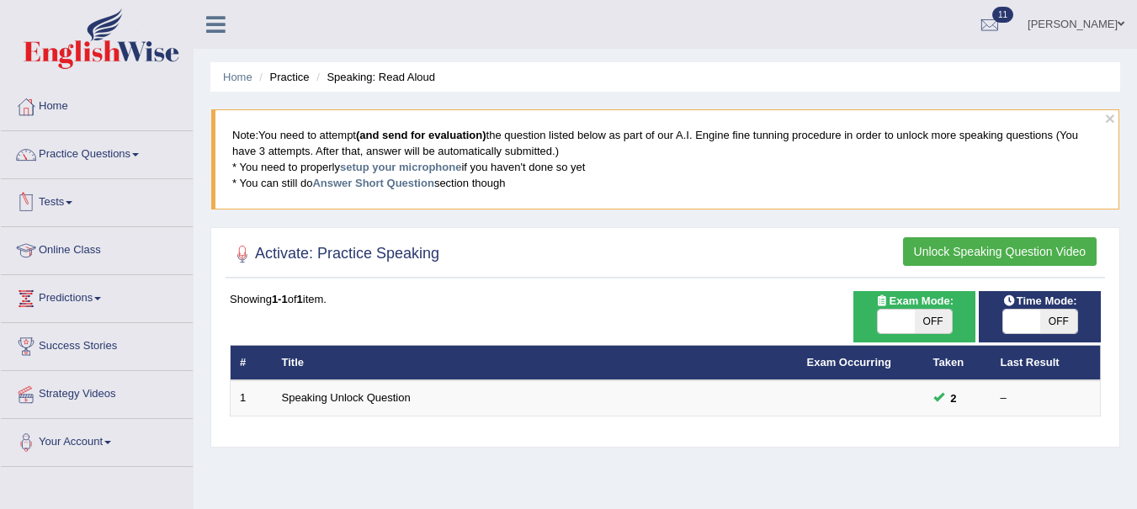
click at [345, 396] on link "Speaking Unlock Question" at bounding box center [346, 397] width 129 height 13
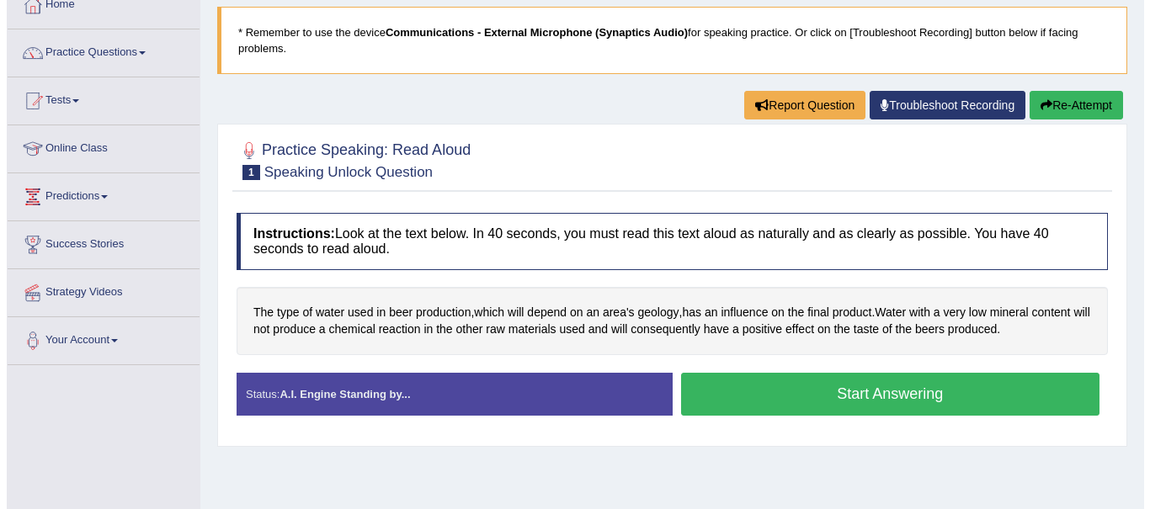
scroll to position [103, 0]
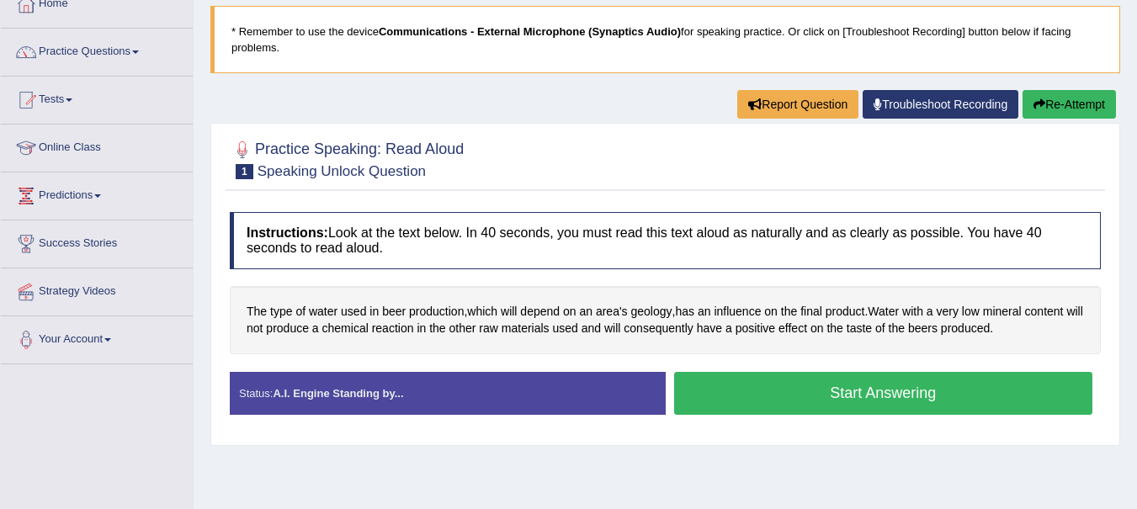
click at [849, 396] on button "Start Answering" at bounding box center [883, 393] width 419 height 43
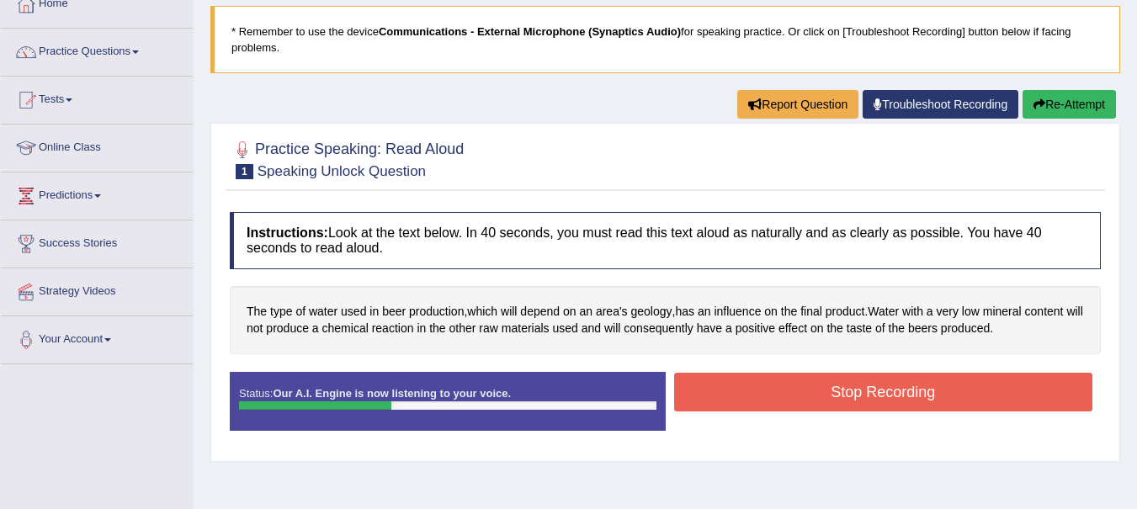
click at [975, 398] on button "Stop Recording" at bounding box center [883, 392] width 419 height 39
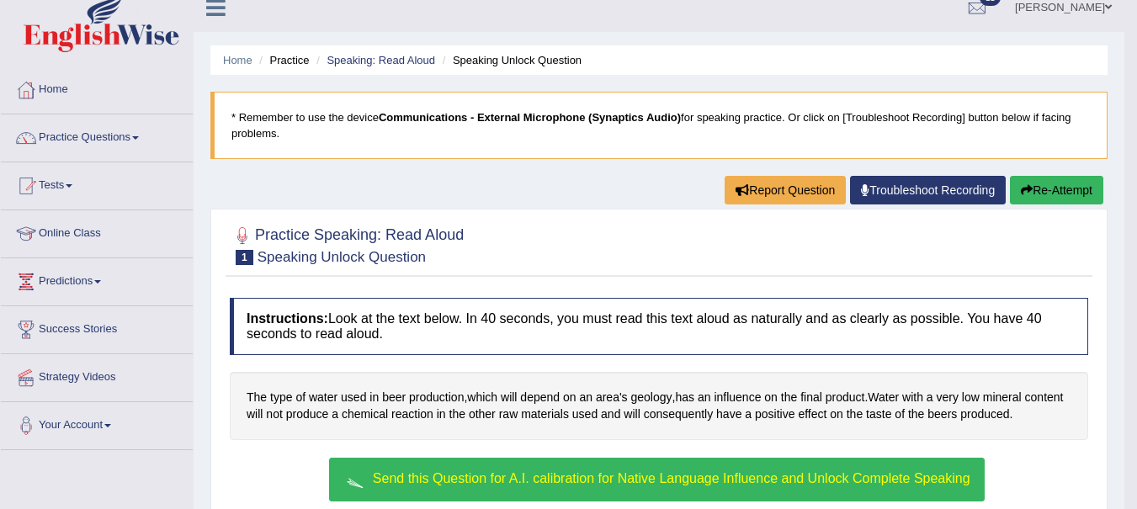
scroll to position [0, 0]
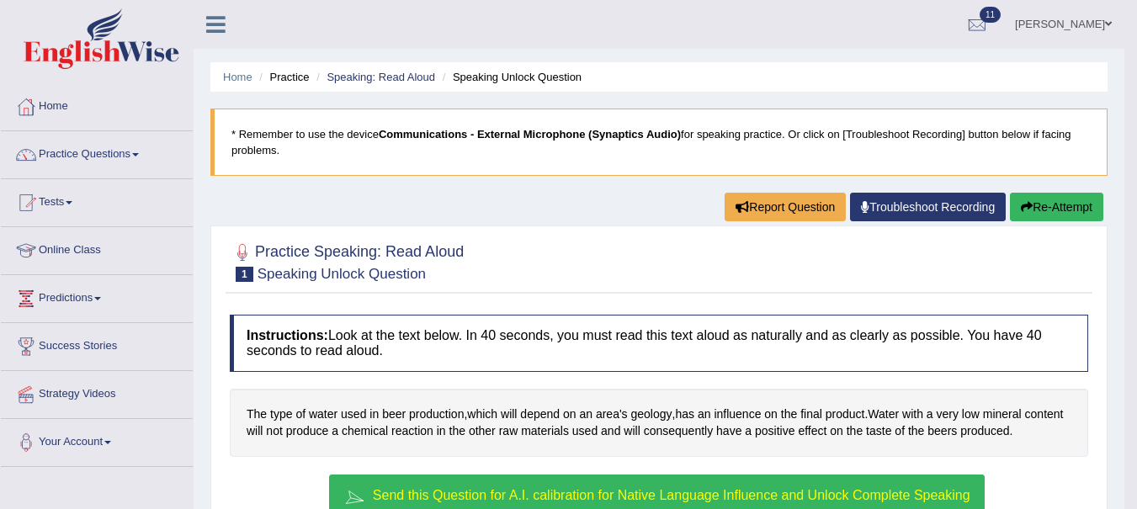
click at [475, 76] on li "Speaking Unlock Question" at bounding box center [509, 77] width 143 height 16
click at [417, 84] on li "Speaking: Read Aloud" at bounding box center [373, 77] width 123 height 16
click at [402, 75] on link "Speaking: Read Aloud" at bounding box center [381, 77] width 109 height 13
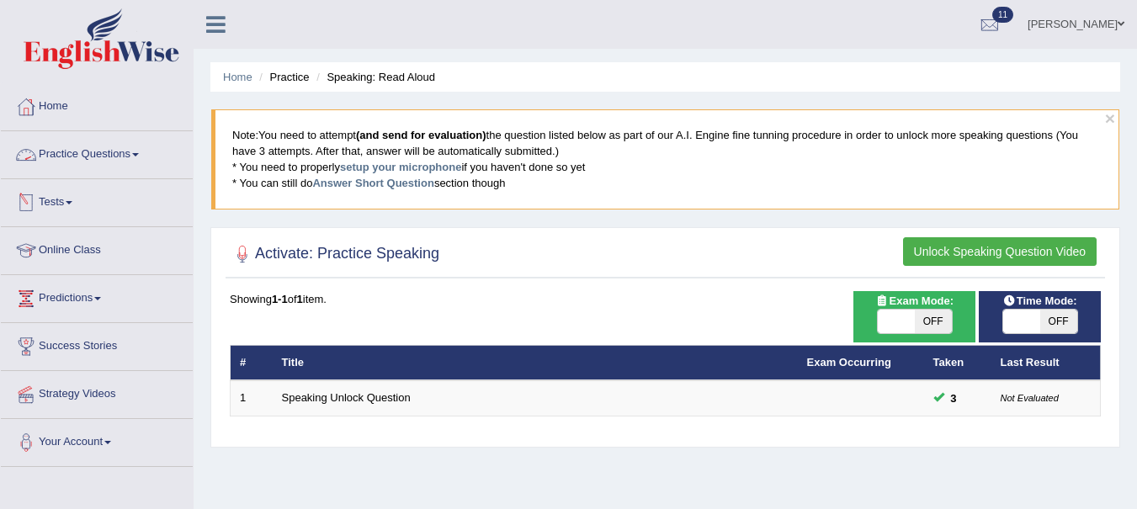
click at [141, 162] on link "Practice Questions" at bounding box center [97, 152] width 192 height 42
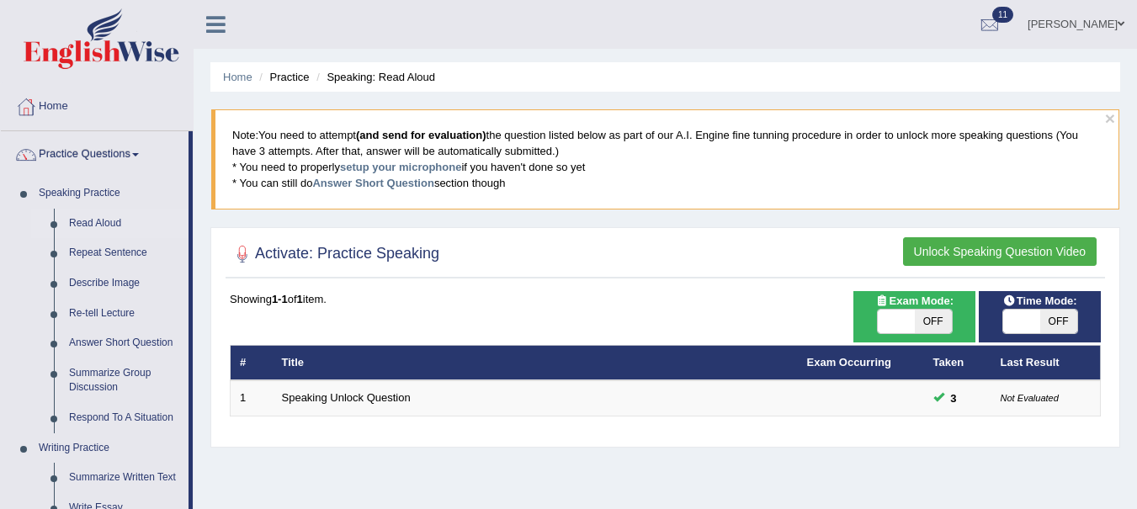
click at [104, 242] on link "Repeat Sentence" at bounding box center [124, 253] width 127 height 30
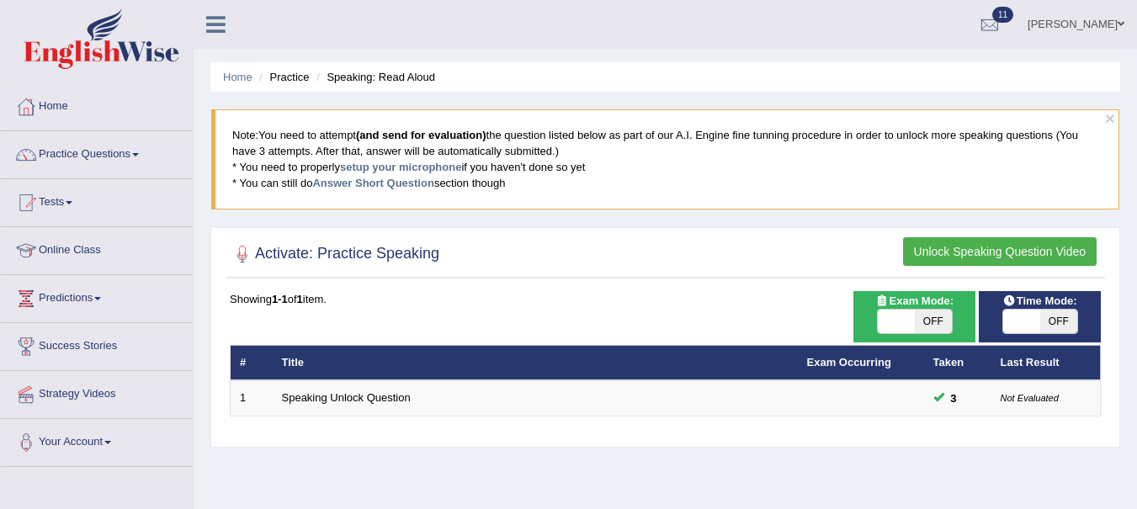
click at [380, 399] on link "Speaking Unlock Question" at bounding box center [346, 397] width 129 height 13
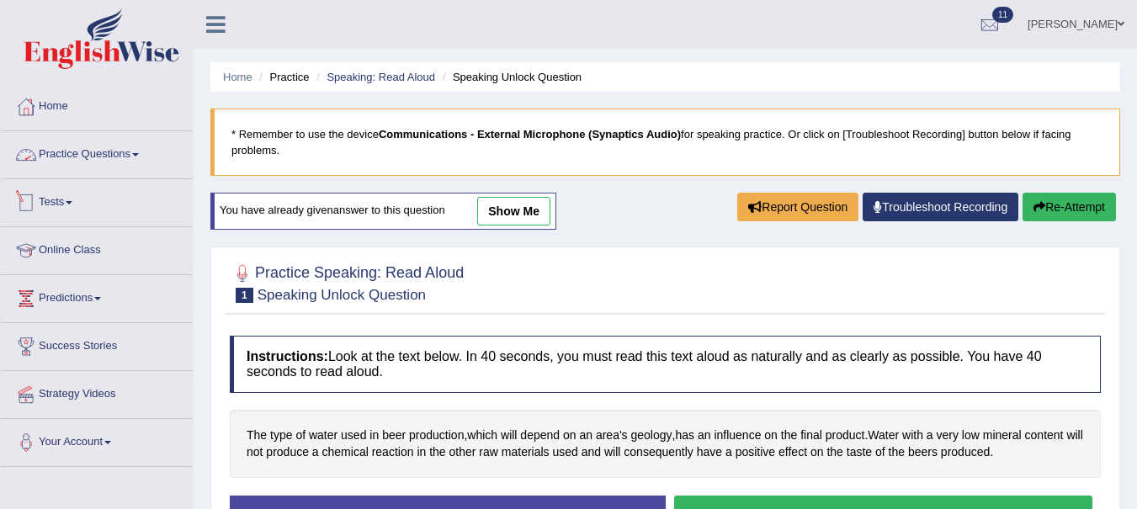
click at [67, 204] on link "Tests" at bounding box center [97, 200] width 192 height 42
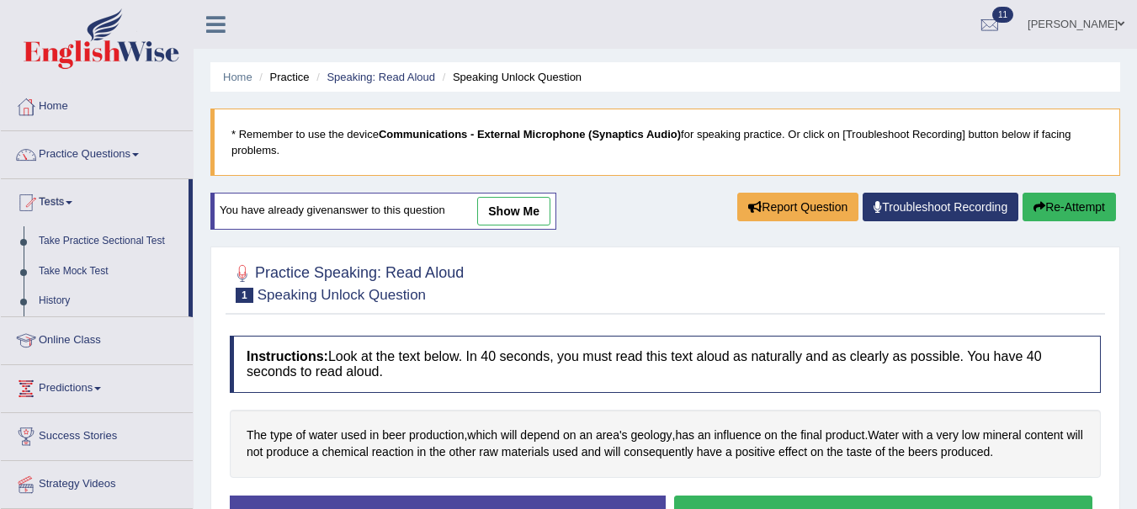
click at [77, 265] on link "Take Mock Test" at bounding box center [109, 272] width 157 height 30
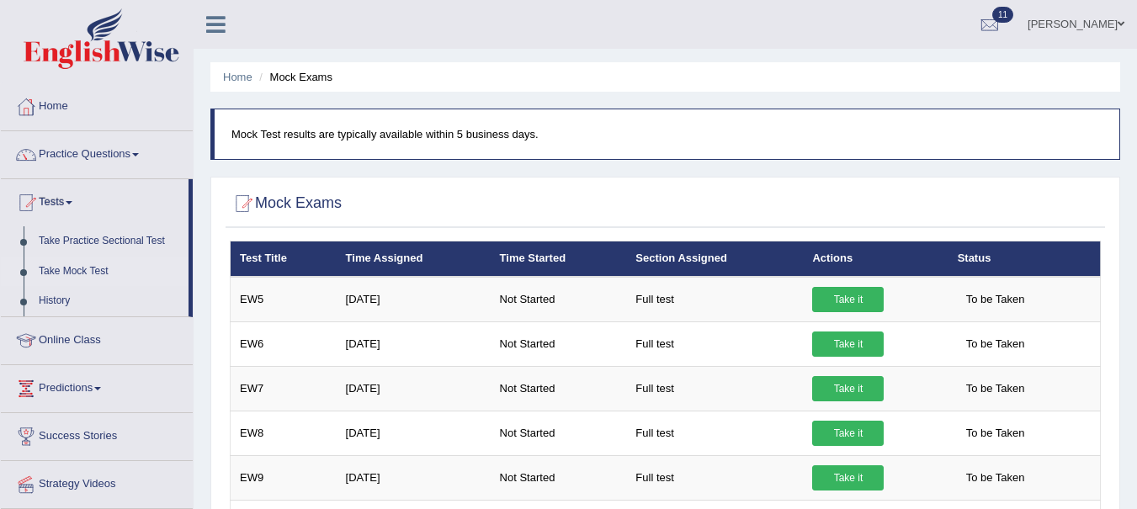
click at [842, 300] on link "Take it" at bounding box center [848, 299] width 72 height 25
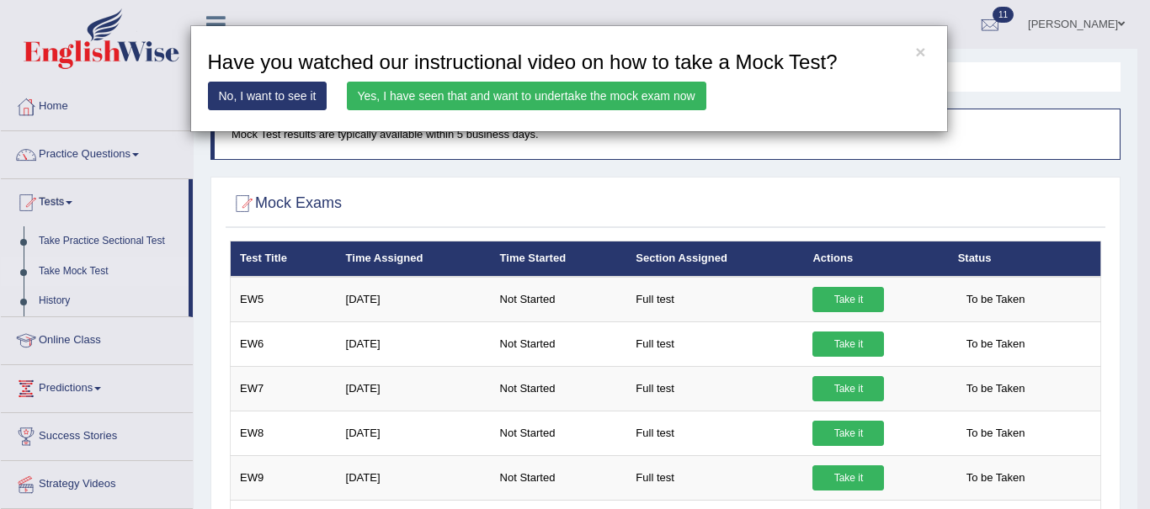
click at [469, 103] on link "Yes, I have seen that and want to undertake the mock exam now" at bounding box center [526, 96] width 359 height 29
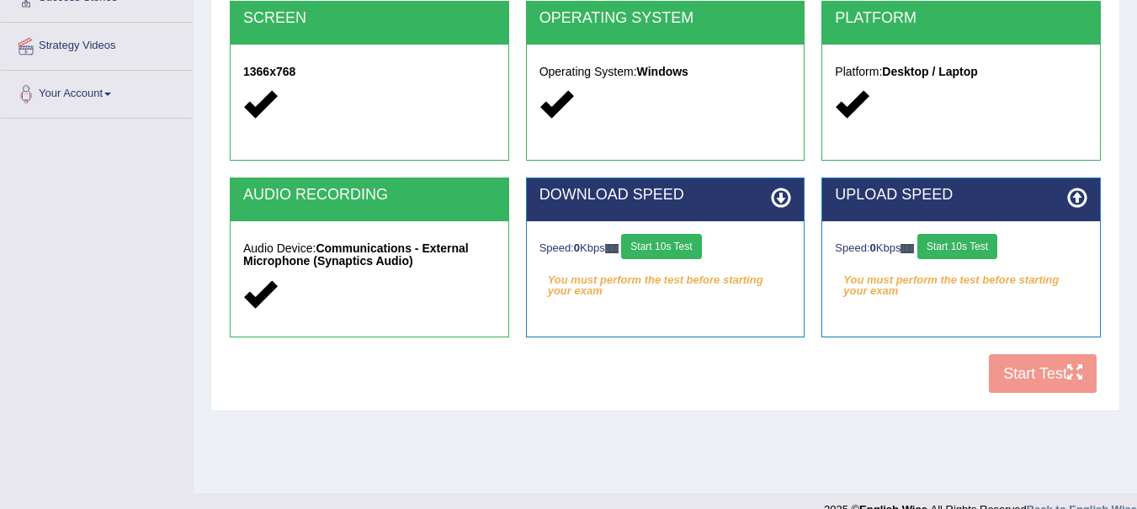
scroll to position [349, 0]
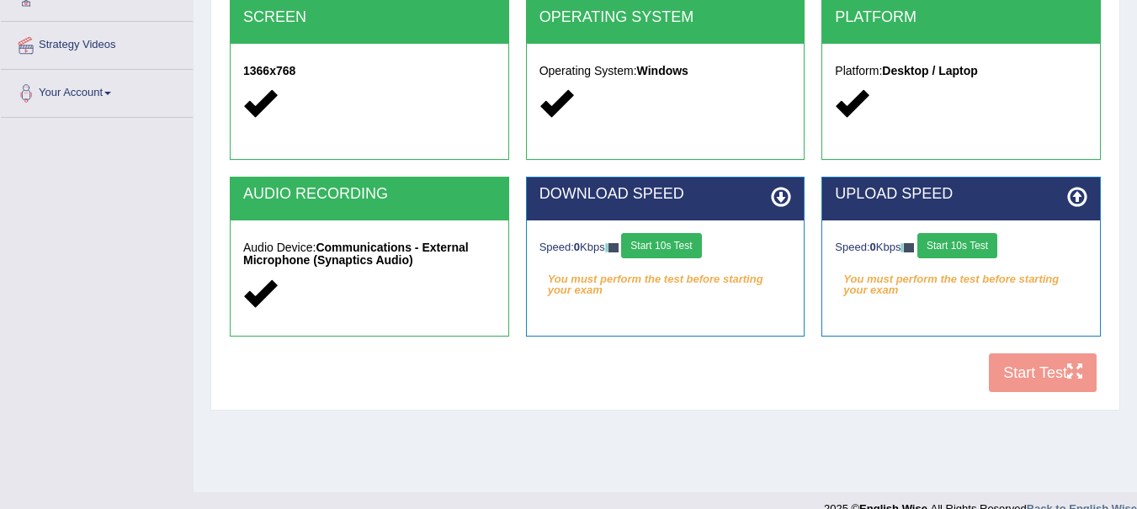
click at [691, 242] on button "Start 10s Test" at bounding box center [661, 245] width 80 height 25
click at [967, 247] on button "Start 10s Test" at bounding box center [957, 245] width 80 height 25
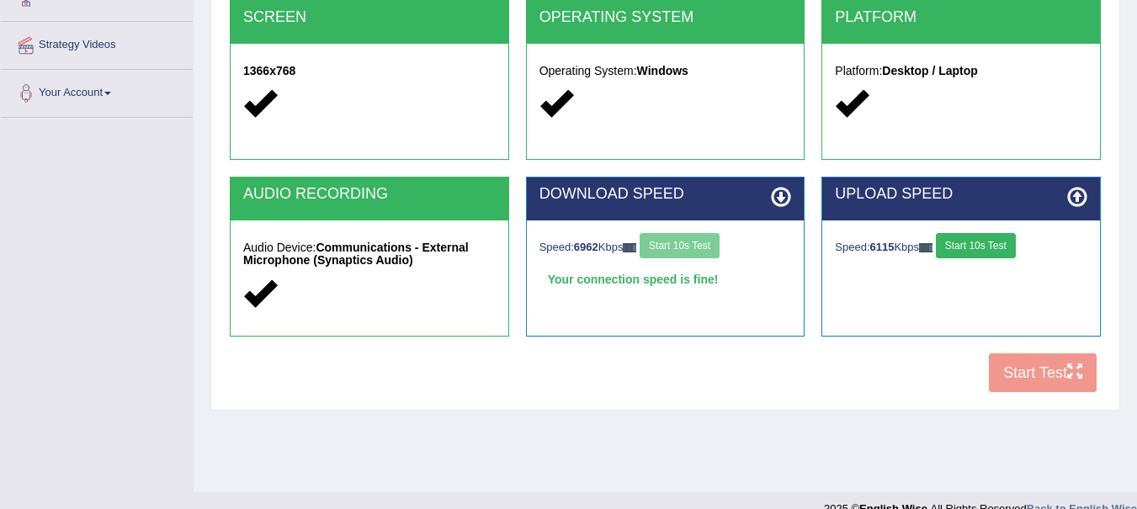
click at [974, 247] on button "Start 10s Test" at bounding box center [976, 245] width 80 height 25
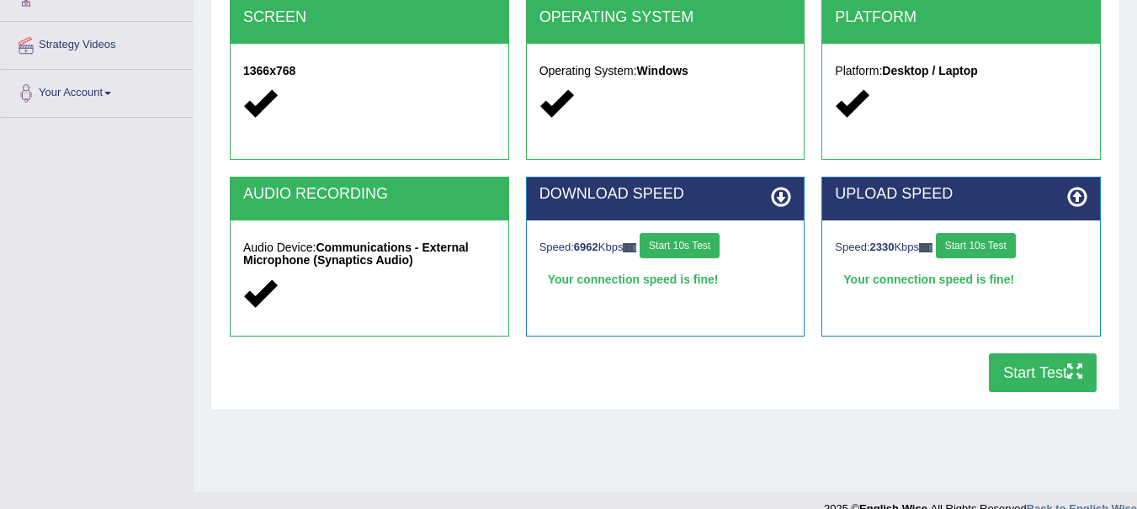
click at [1036, 376] on button "Start Test" at bounding box center [1043, 372] width 108 height 39
click at [989, 353] on button "Start Test" at bounding box center [1043, 372] width 108 height 39
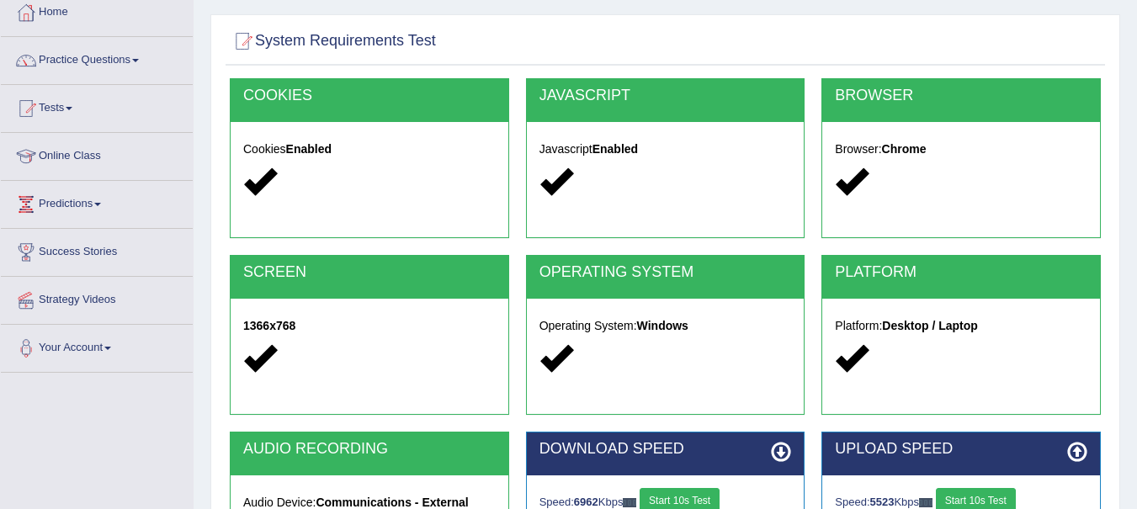
scroll to position [0, 0]
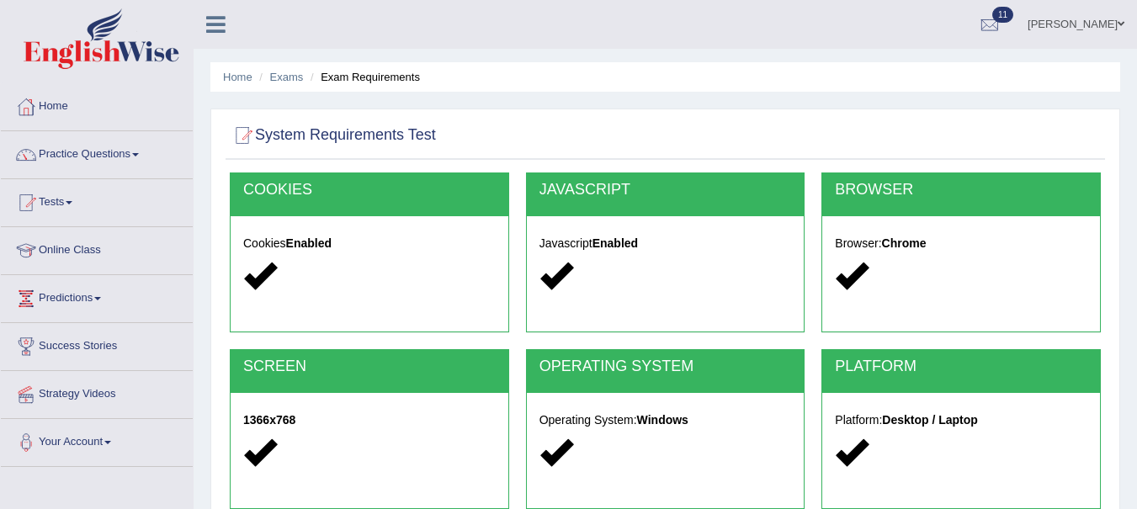
click at [91, 163] on link "Practice Questions" at bounding box center [97, 152] width 192 height 42
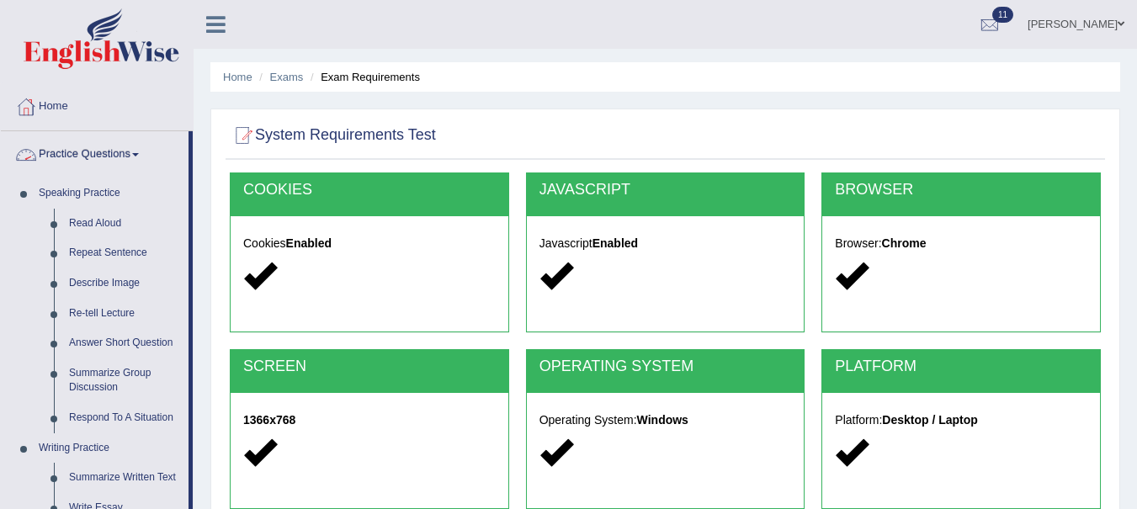
click at [106, 233] on link "Read Aloud" at bounding box center [124, 224] width 127 height 30
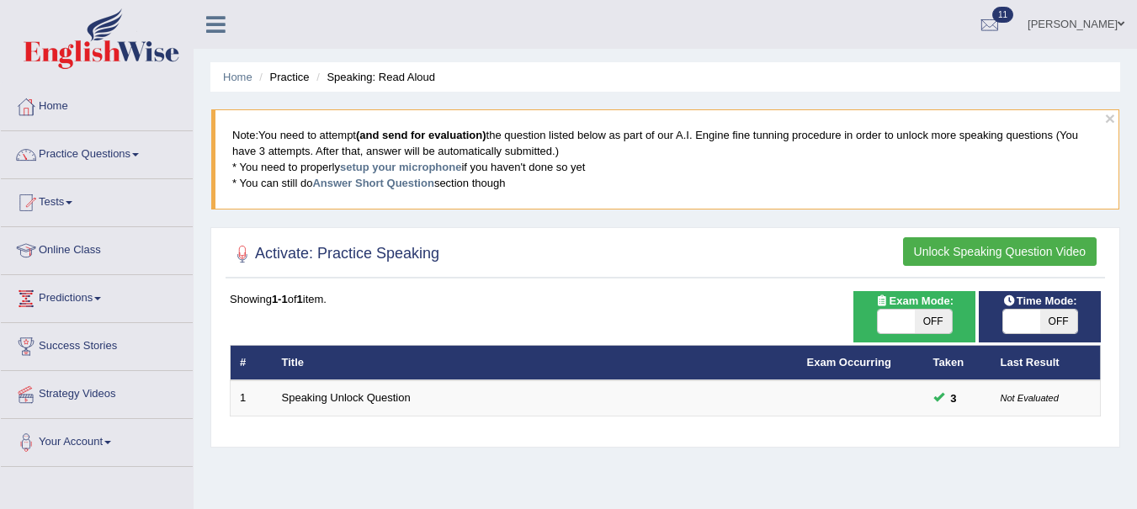
click at [380, 182] on link "Answer Short Question" at bounding box center [372, 183] width 121 height 13
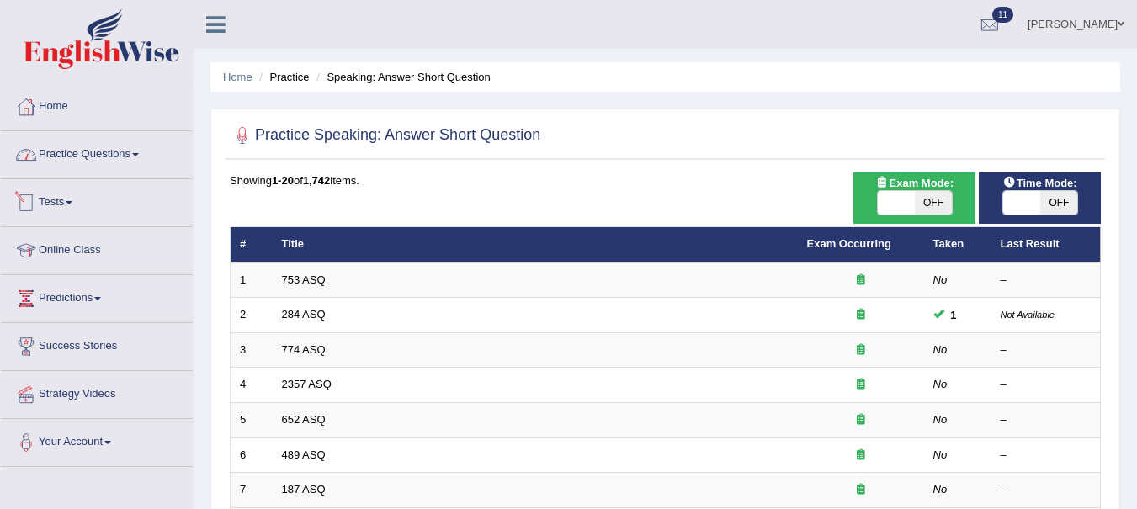
click at [89, 156] on link "Practice Questions" at bounding box center [97, 152] width 192 height 42
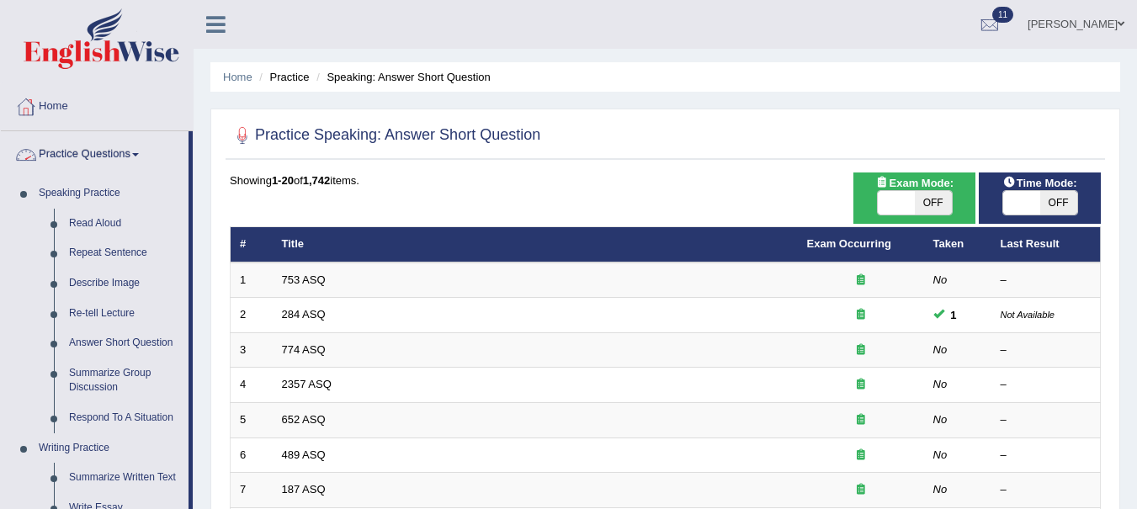
click at [88, 113] on link "Home" at bounding box center [97, 104] width 192 height 42
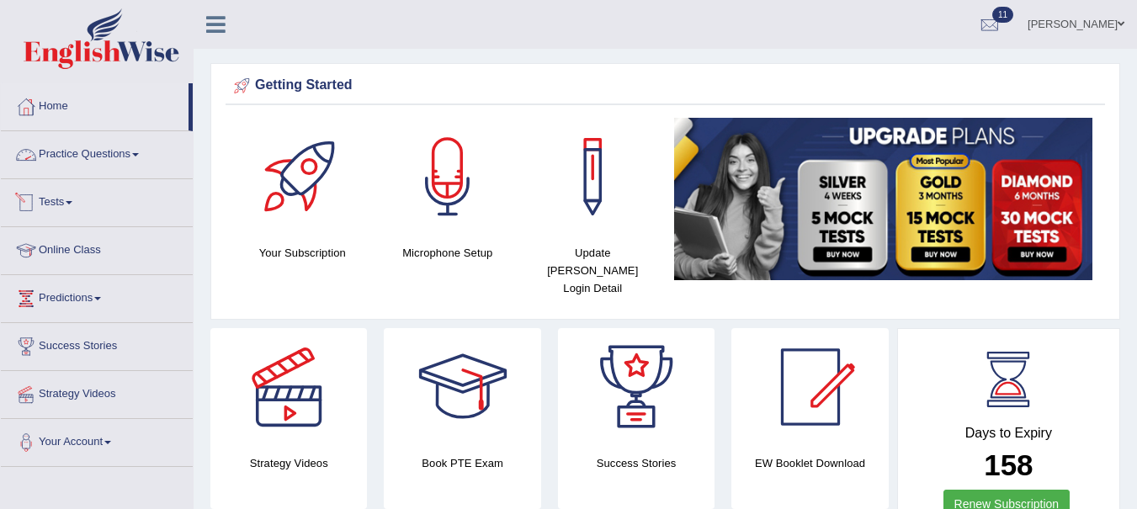
click at [68, 163] on link "Practice Questions" at bounding box center [97, 152] width 192 height 42
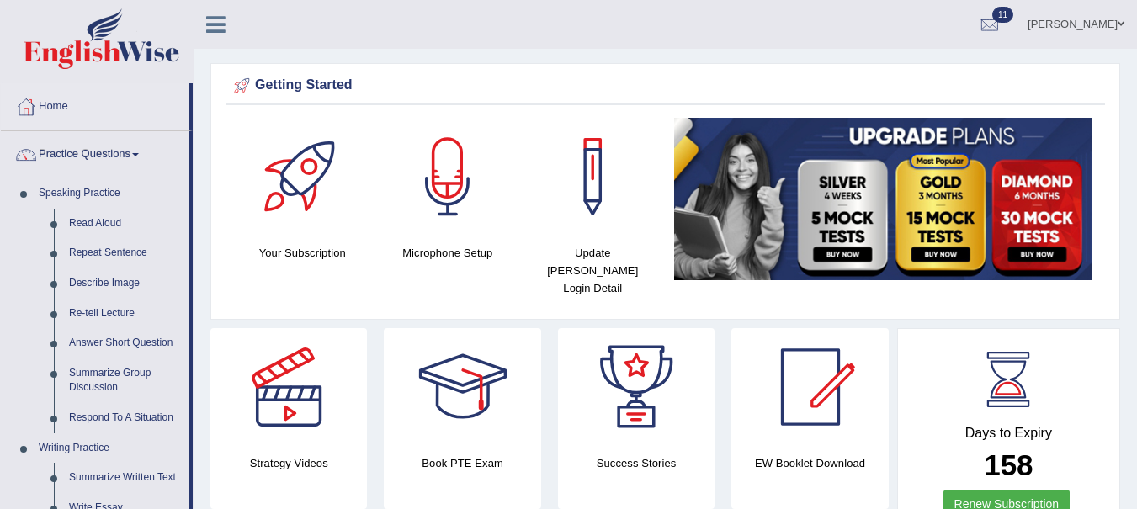
click at [89, 219] on link "Read Aloud" at bounding box center [124, 224] width 127 height 30
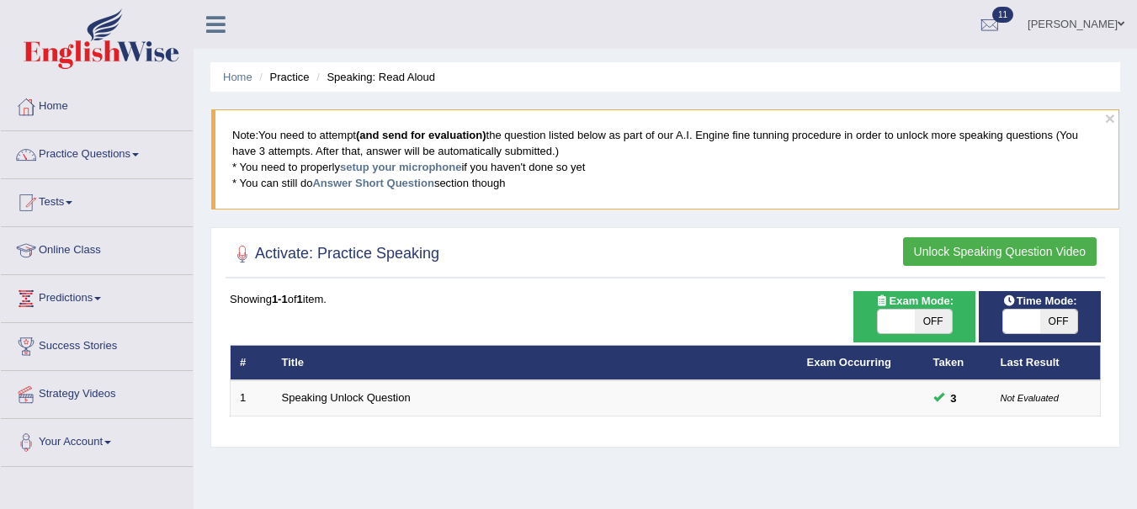
click at [111, 158] on link "Practice Questions" at bounding box center [97, 152] width 192 height 42
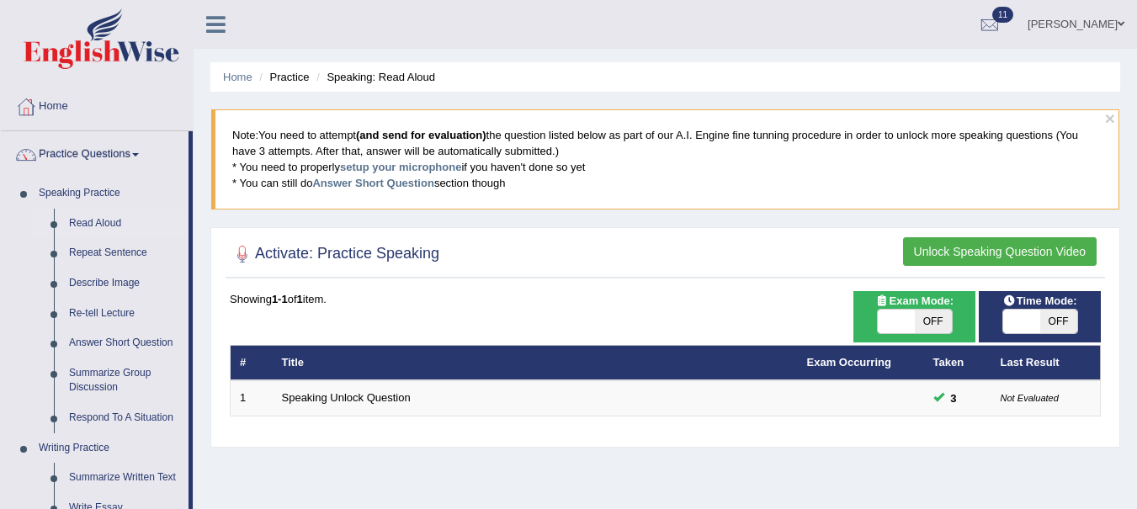
click at [60, 109] on link "Home" at bounding box center [97, 104] width 192 height 42
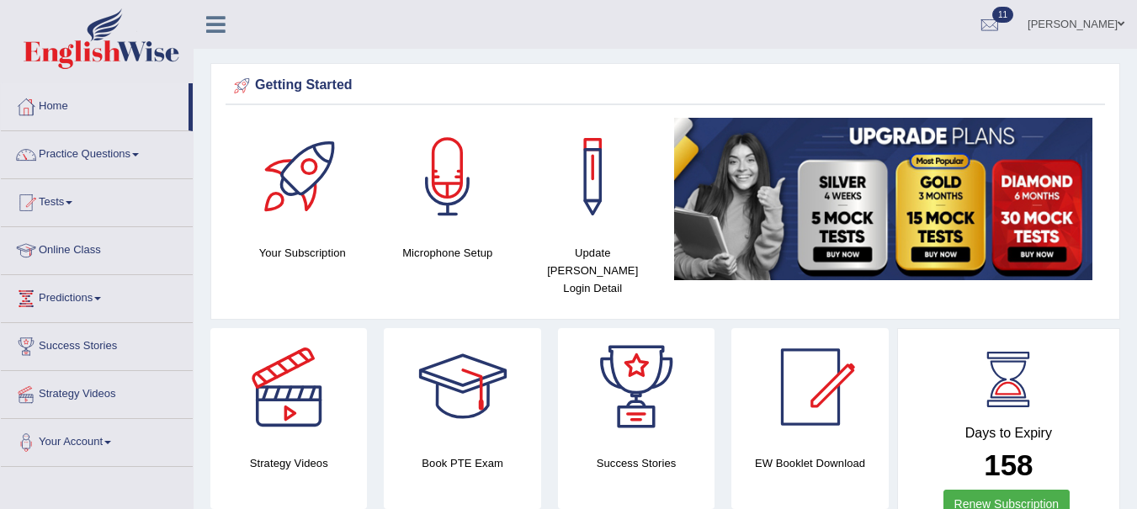
click at [119, 162] on link "Practice Questions" at bounding box center [97, 152] width 192 height 42
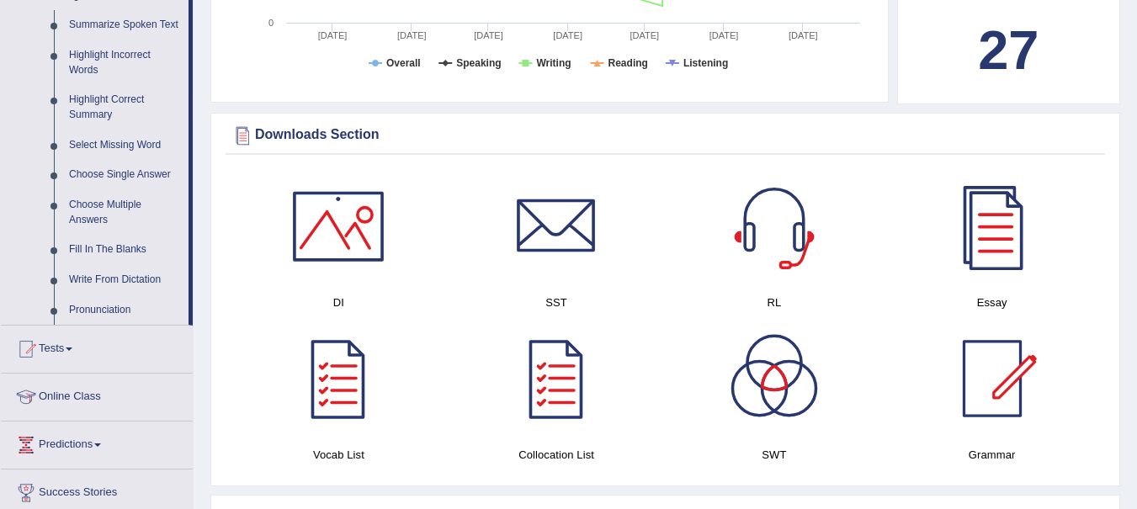
click at [72, 349] on span at bounding box center [69, 349] width 7 height 3
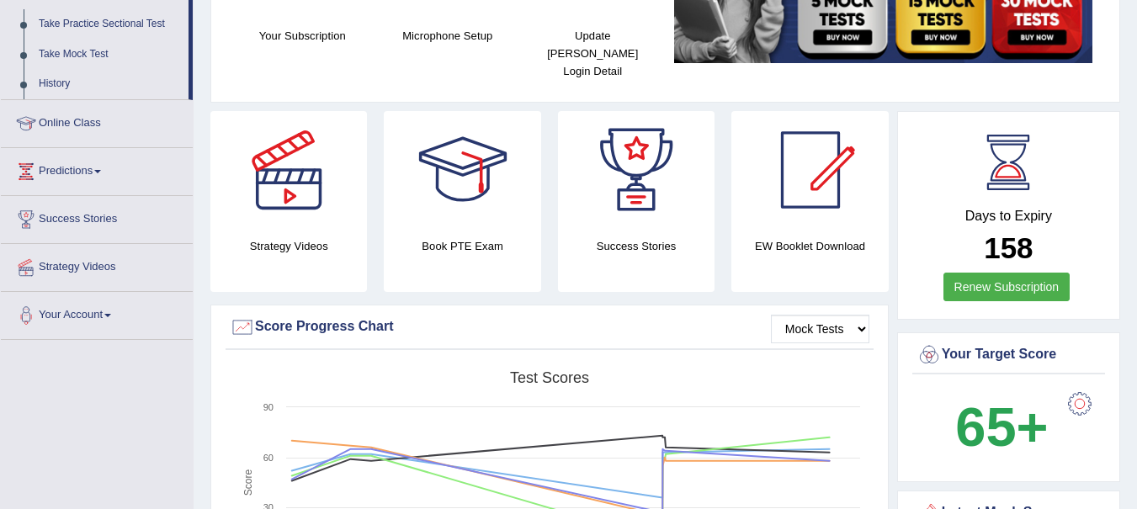
scroll to position [210, 0]
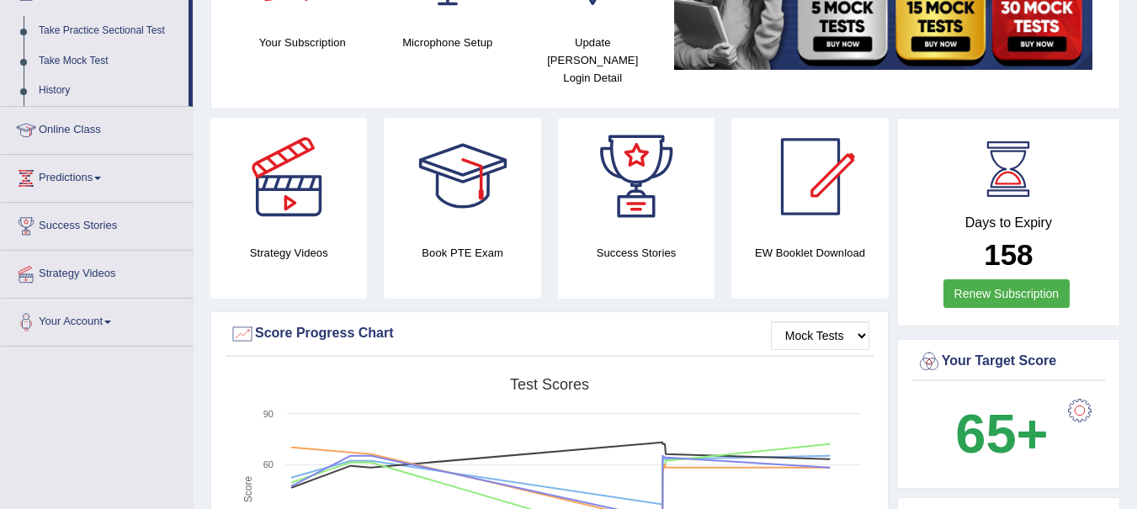
click at [80, 66] on link "Take Mock Test" at bounding box center [109, 61] width 157 height 30
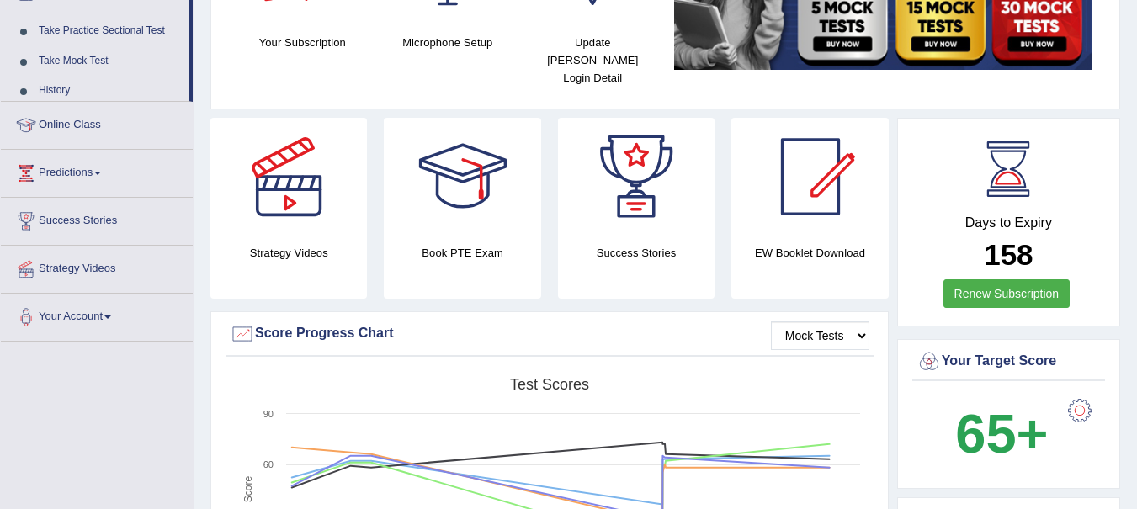
click at [85, 66] on link "Take Mock Test" at bounding box center [109, 61] width 157 height 30
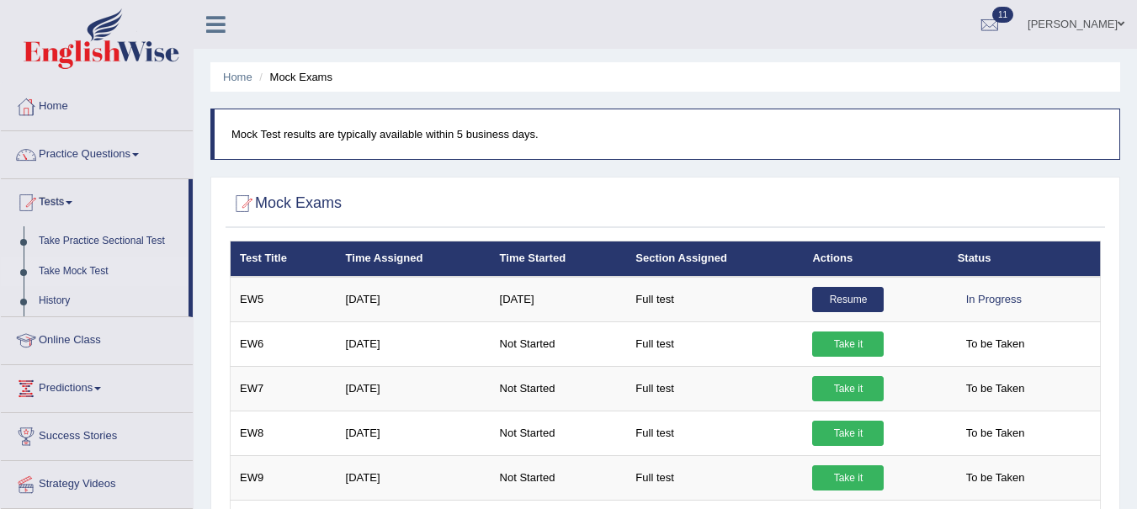
click at [843, 300] on link "Resume" at bounding box center [848, 299] width 72 height 25
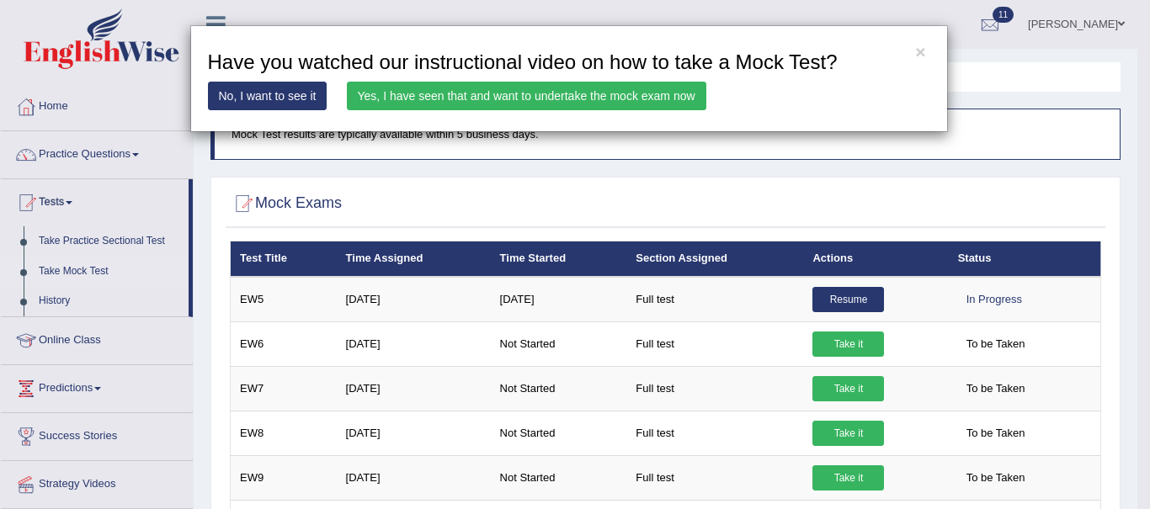
click at [587, 95] on link "Yes, I have seen that and want to undertake the mock exam now" at bounding box center [526, 96] width 359 height 29
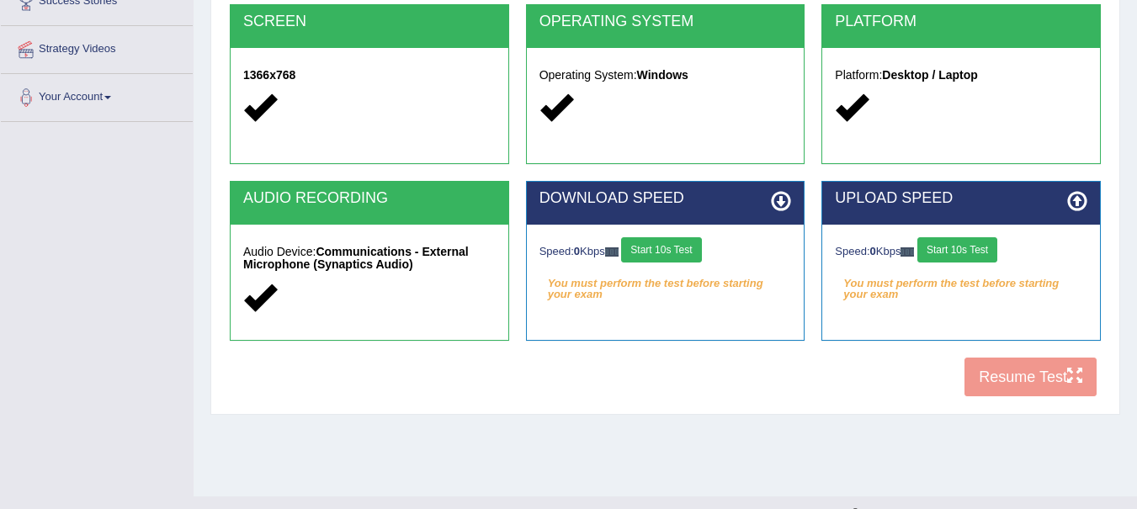
scroll to position [372, 0]
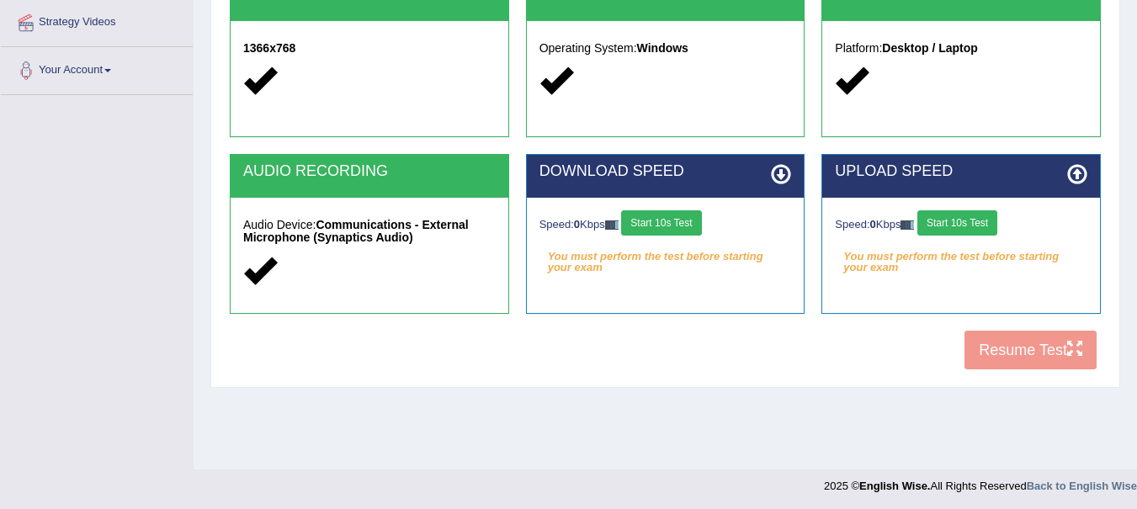
click at [1041, 357] on div "COOKIES Cookies Enabled JAVASCRIPT Javascript Enabled BROWSER Browser: Chrome S…" at bounding box center [665, 90] width 879 height 578
click at [662, 216] on button "Start 10s Test" at bounding box center [661, 222] width 80 height 25
click at [995, 221] on button "Start 10s Test" at bounding box center [957, 222] width 80 height 25
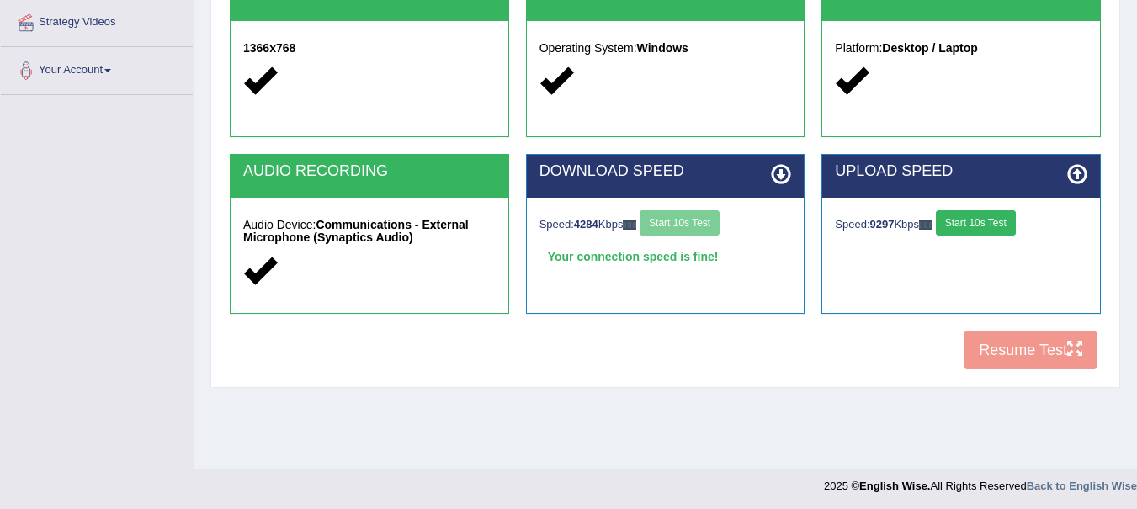
click at [987, 221] on button "Start 10s Test" at bounding box center [976, 222] width 80 height 25
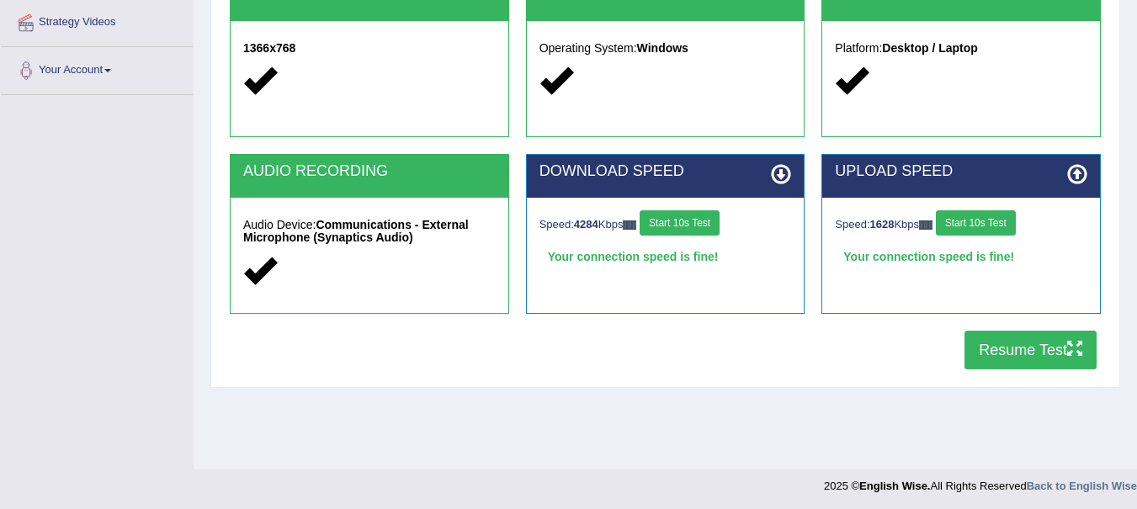
click at [1016, 354] on button "Resume Test" at bounding box center [1030, 350] width 132 height 39
